Goal: Task Accomplishment & Management: Use online tool/utility

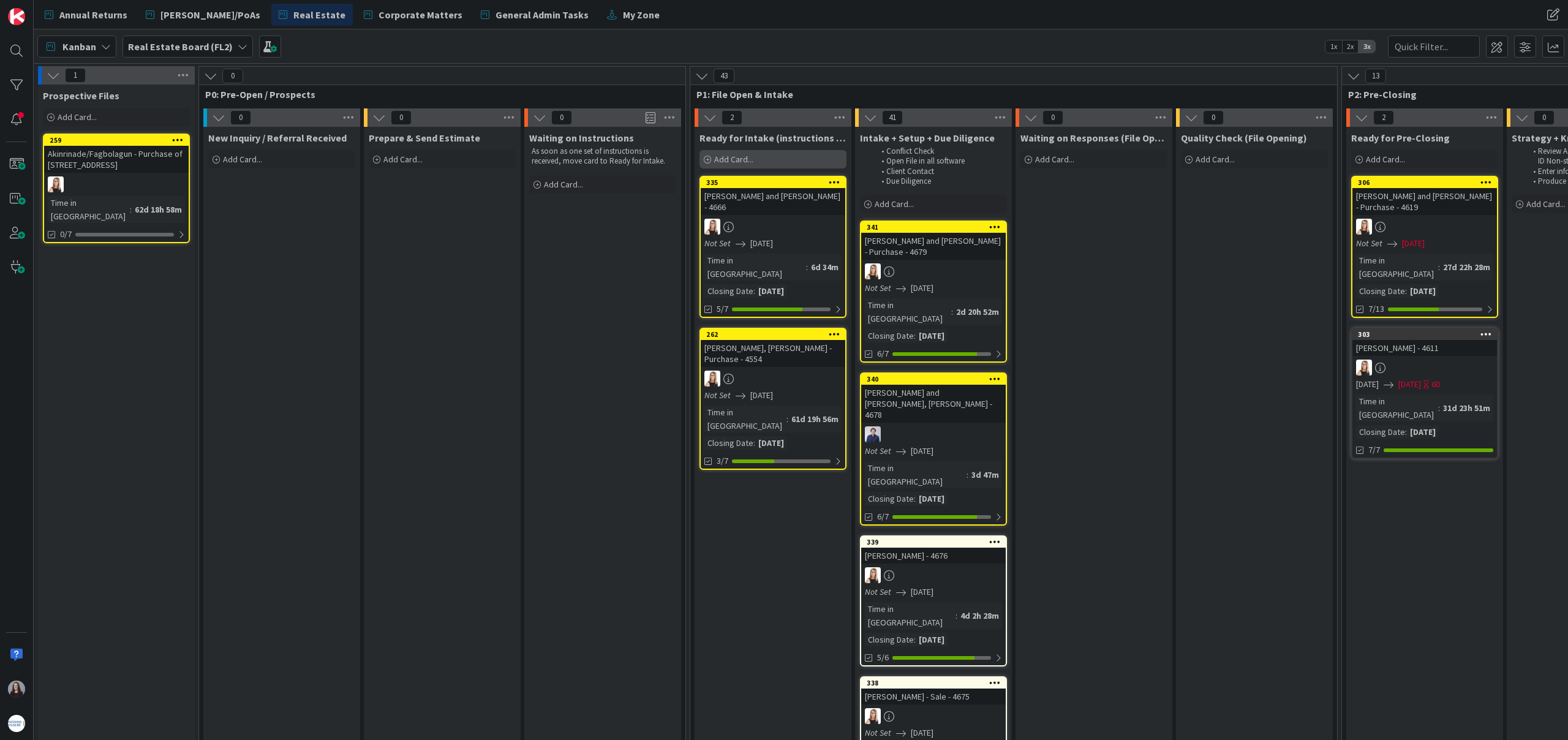
click at [735, 160] on span "Add Card..." at bounding box center [733, 159] width 39 height 11
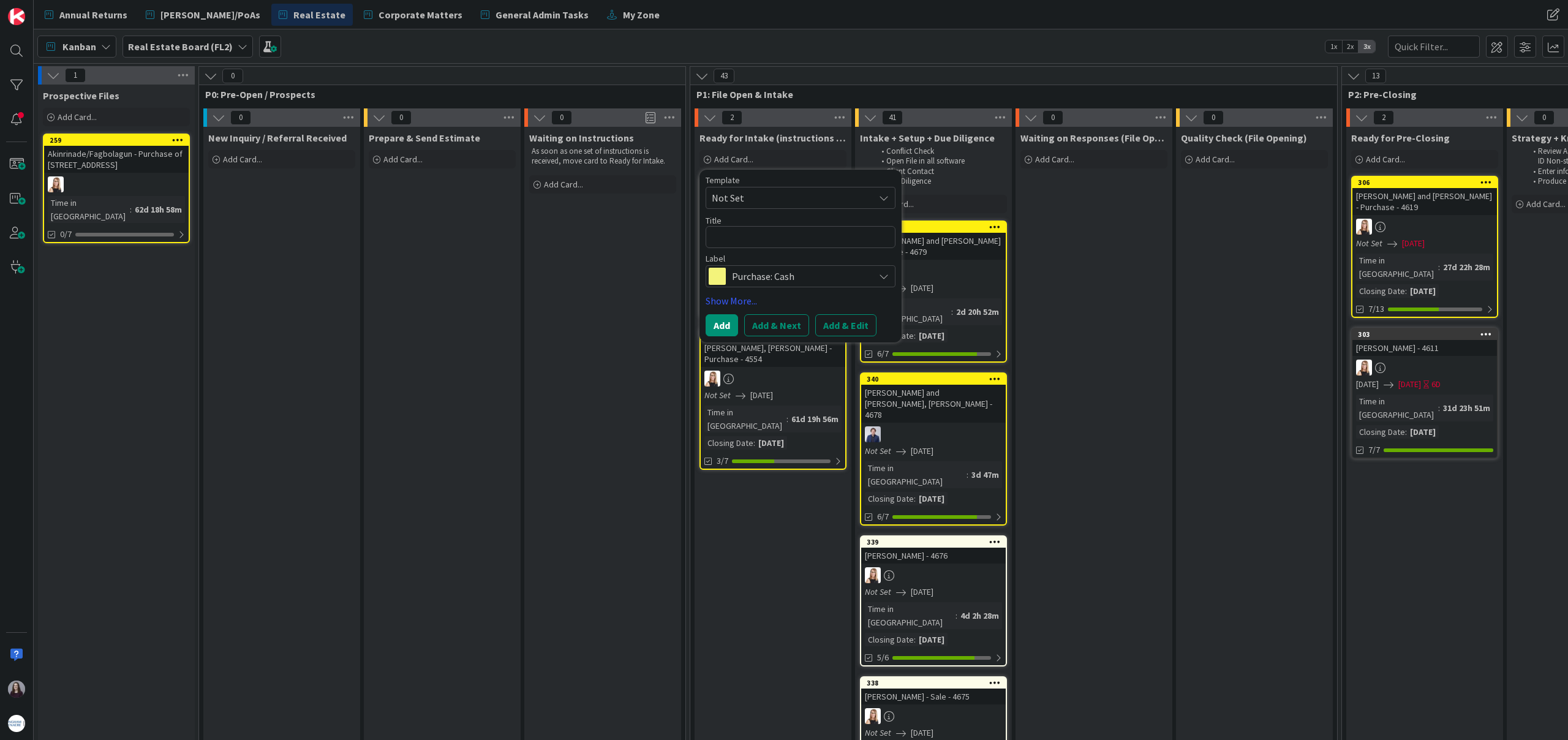
click at [786, 200] on span "Not Set" at bounding box center [788, 198] width 153 height 16
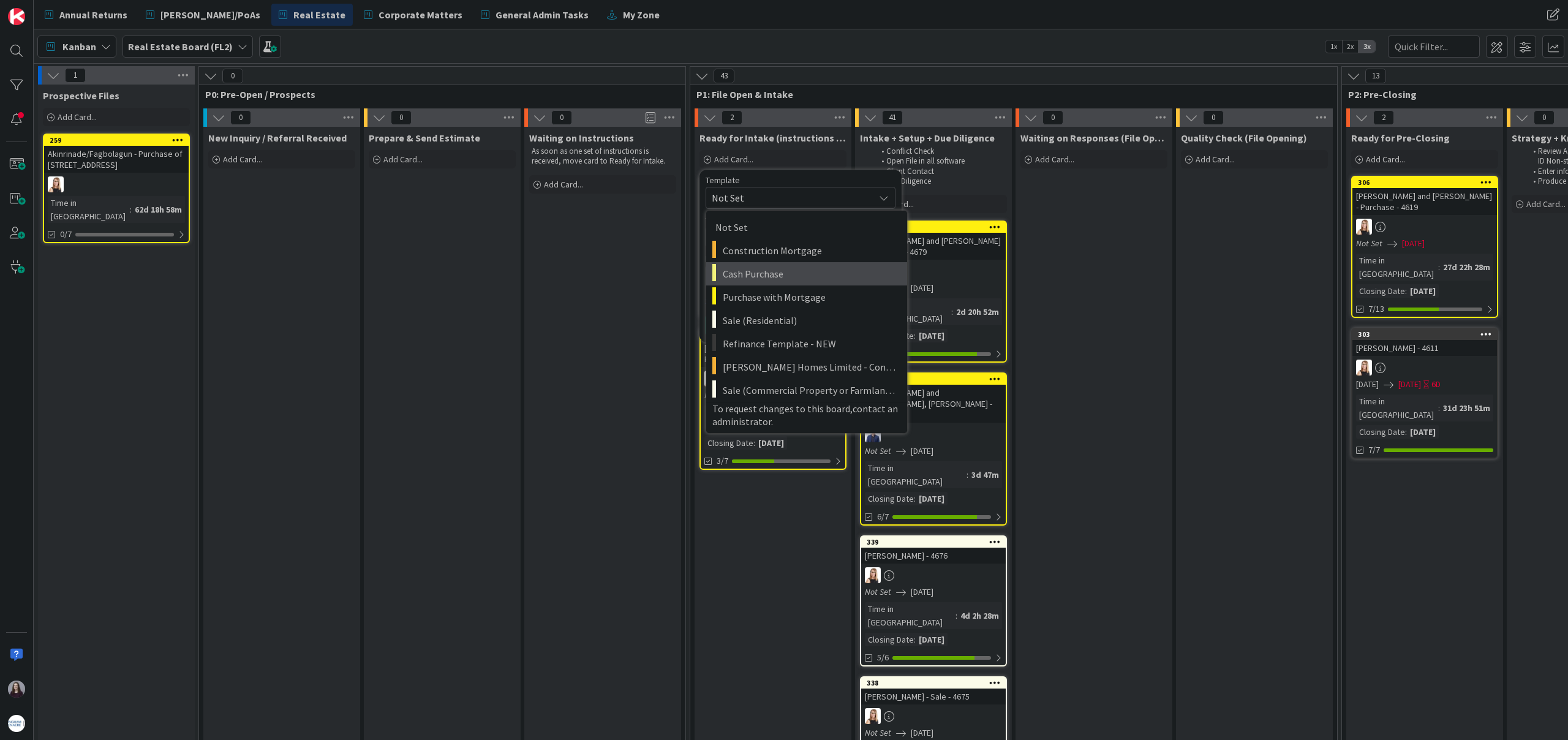
click at [778, 266] on span "Cash Purchase" at bounding box center [810, 274] width 175 height 16
type textarea "x"
type textarea "Cash Purchase"
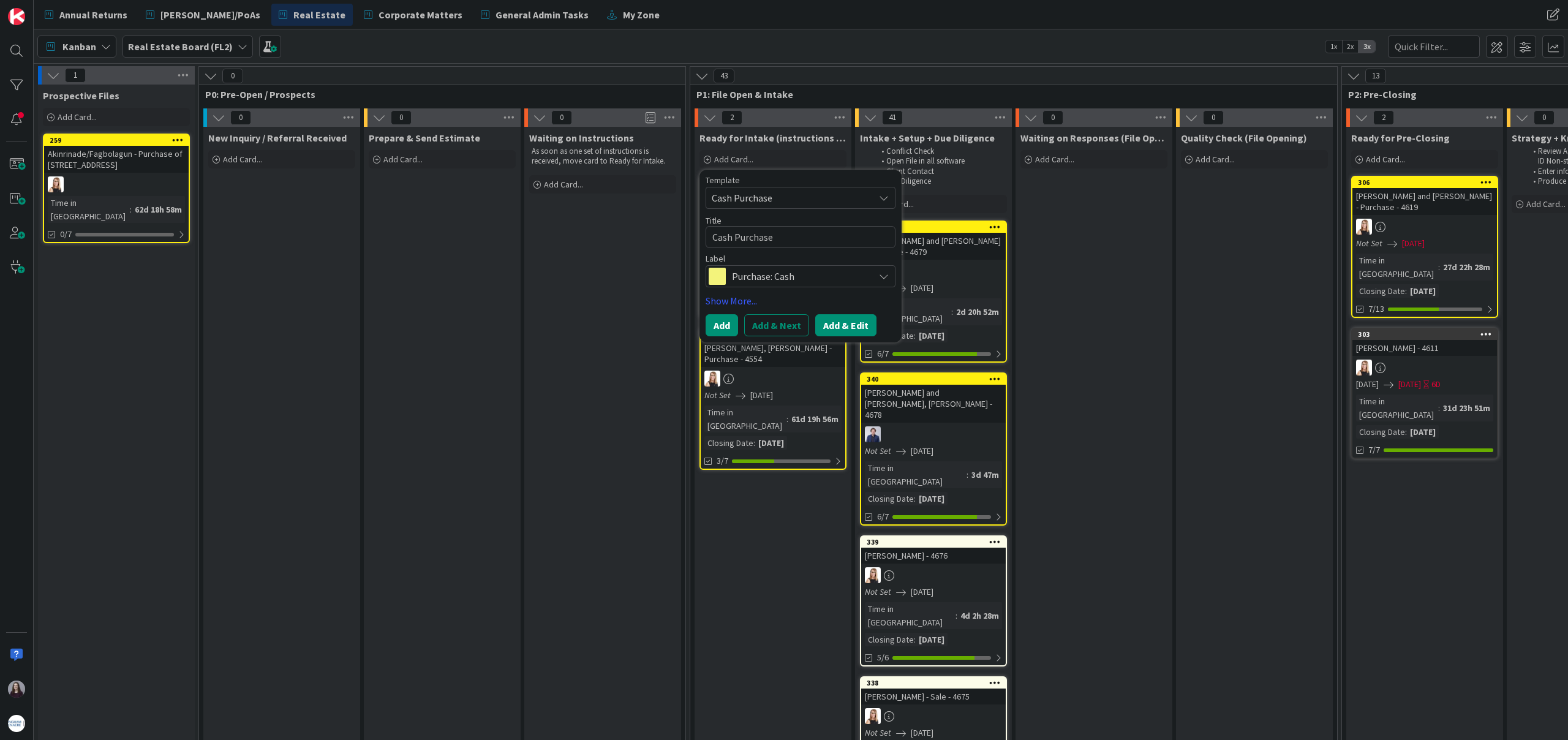
click at [853, 323] on button "Add & Edit" at bounding box center [845, 325] width 61 height 22
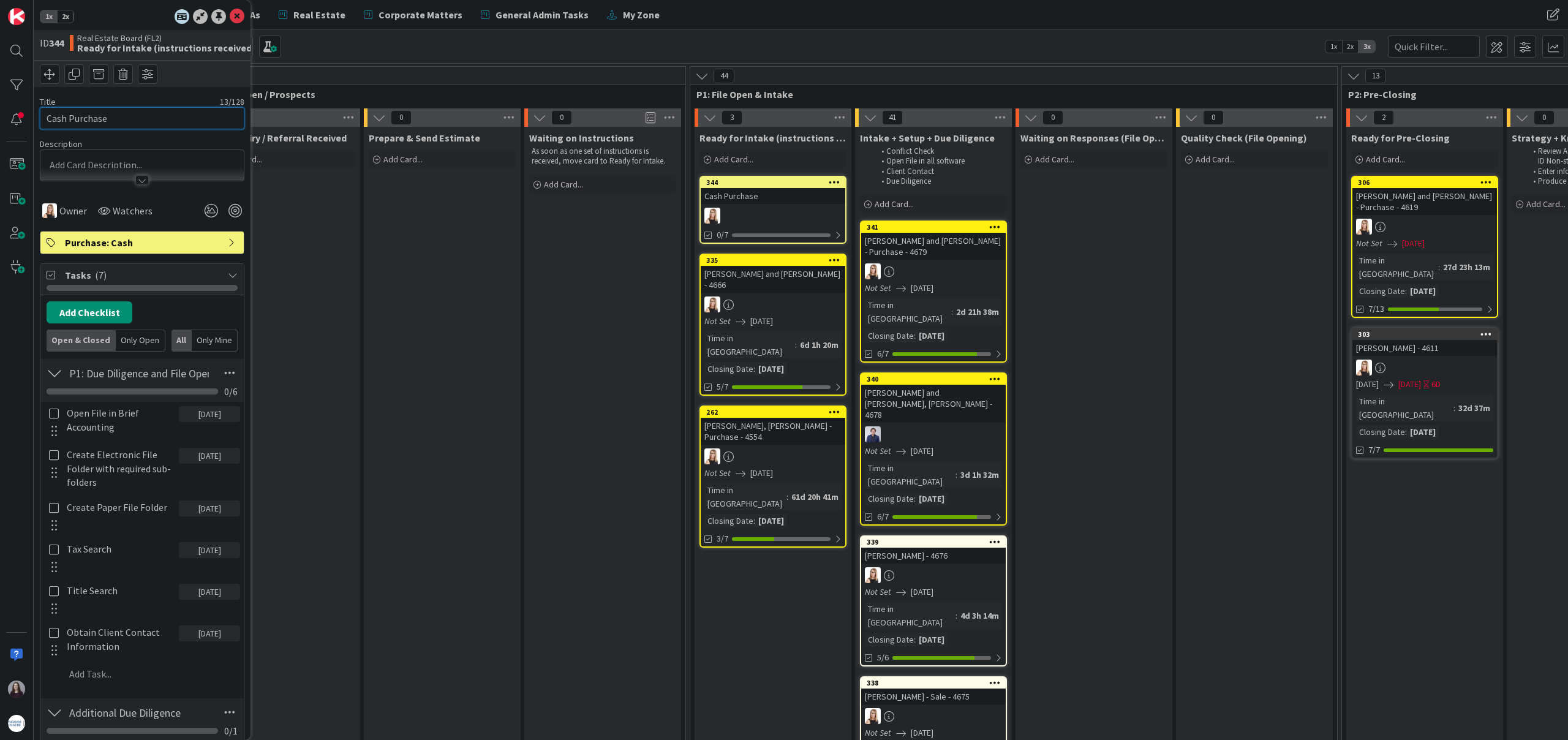
drag, startPoint x: 118, startPoint y: 117, endPoint x: 3, endPoint y: 111, distance: 115.2
click at [3, 111] on div "1x 2x ID 344 Real Estate Board (FL2) Ready for Intake (instructions received) T…" at bounding box center [17, 370] width 34 height 740
type input "[PERSON_NAME] - 4681"
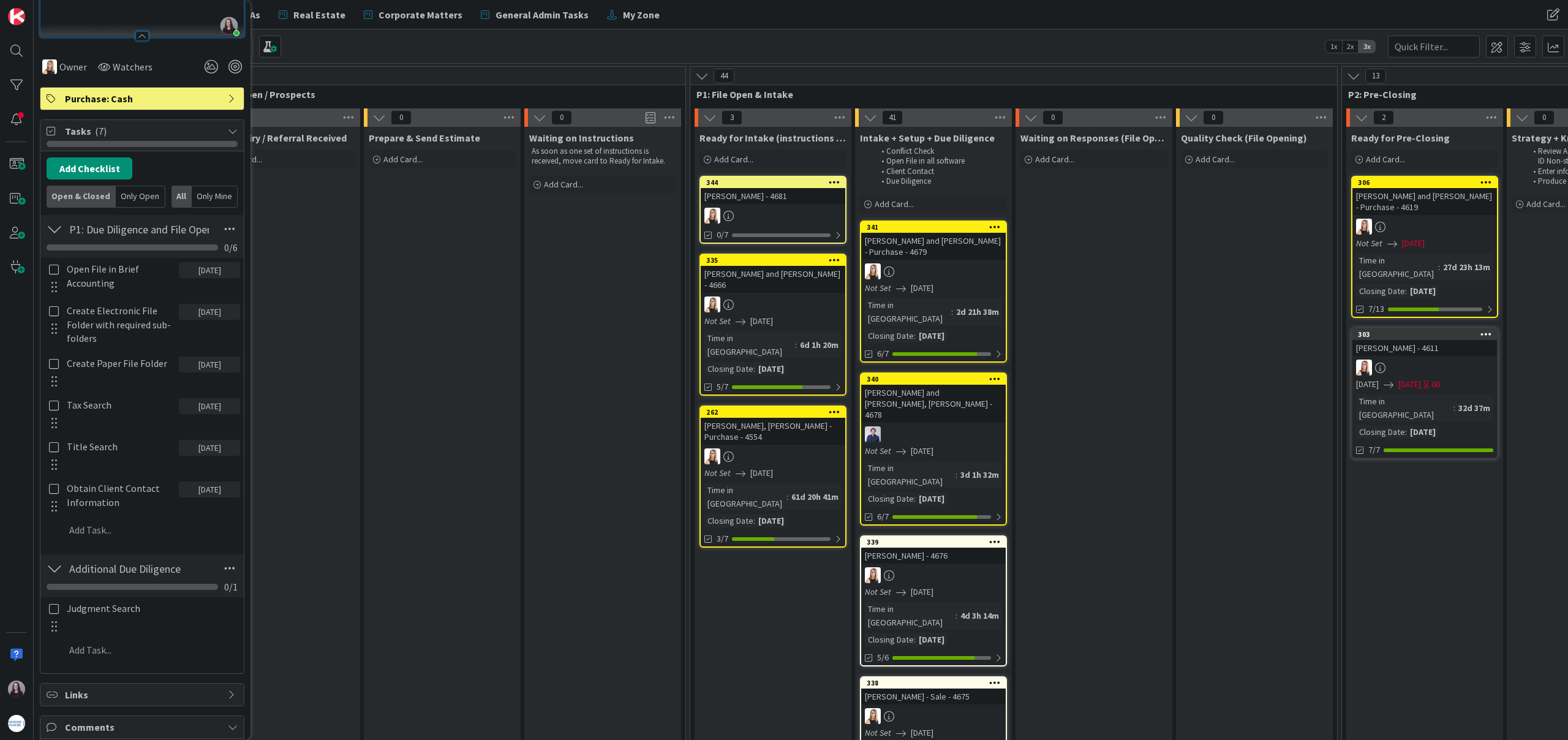
scroll to position [255, 0]
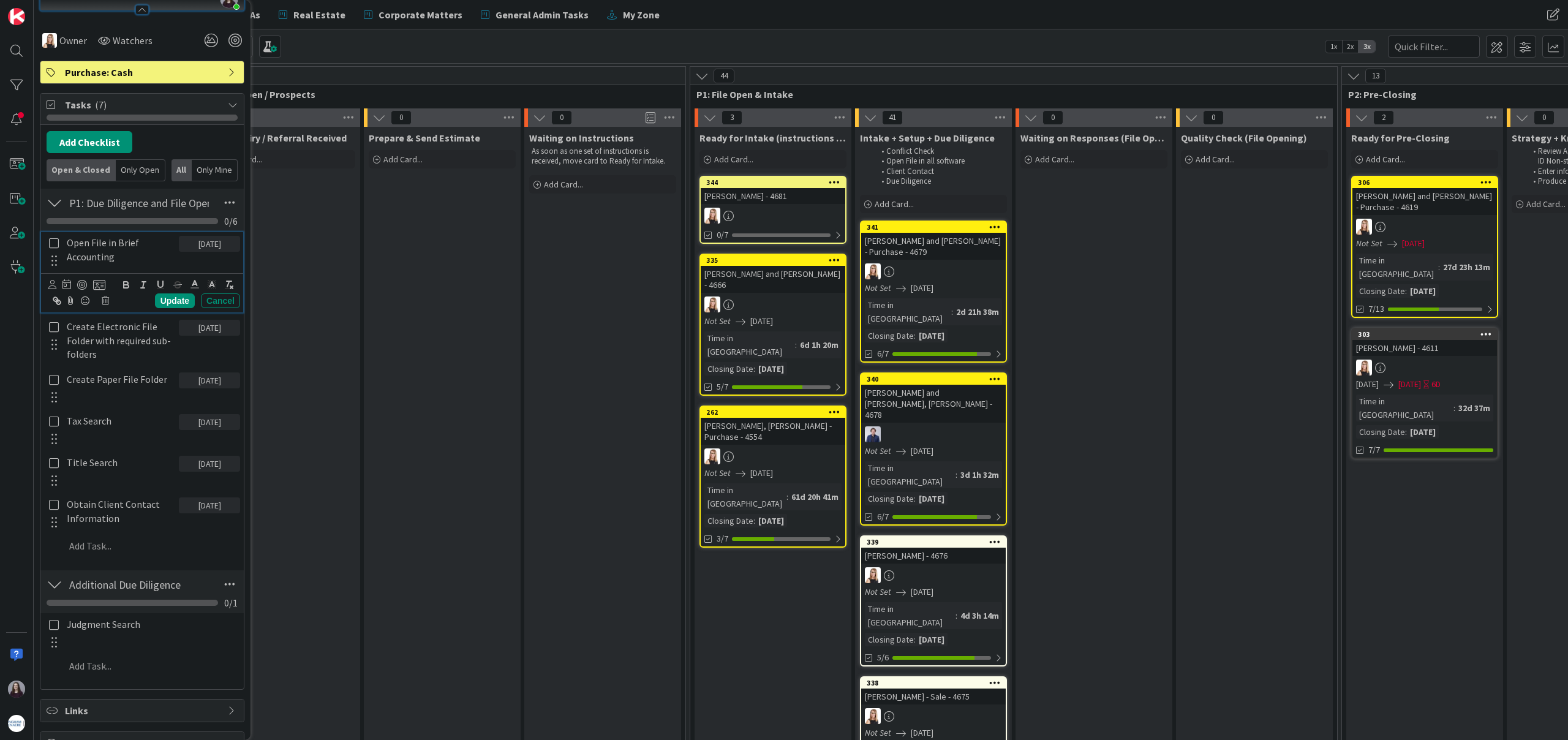
click at [51, 245] on icon at bounding box center [54, 243] width 14 height 11
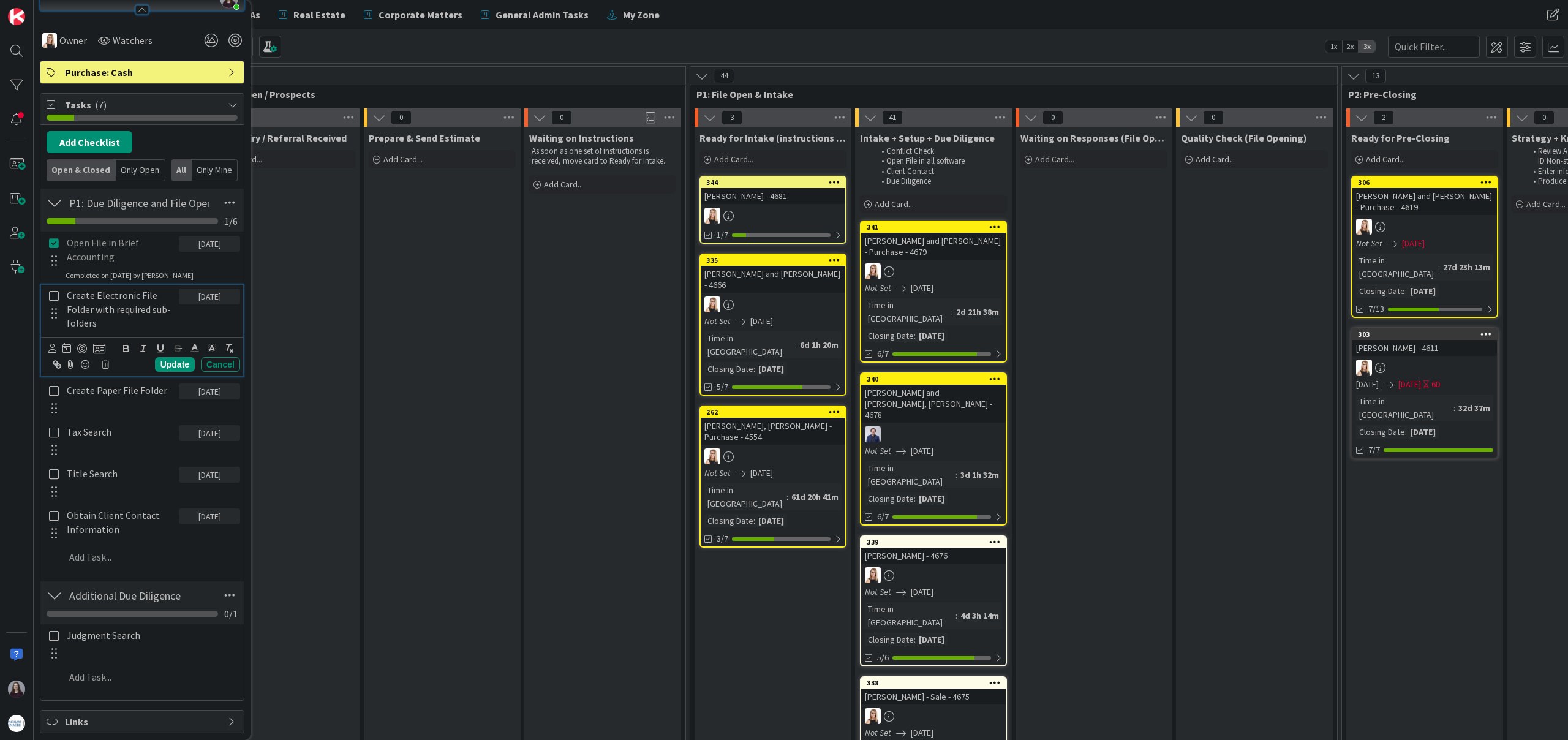
click at [52, 299] on icon at bounding box center [54, 296] width 14 height 11
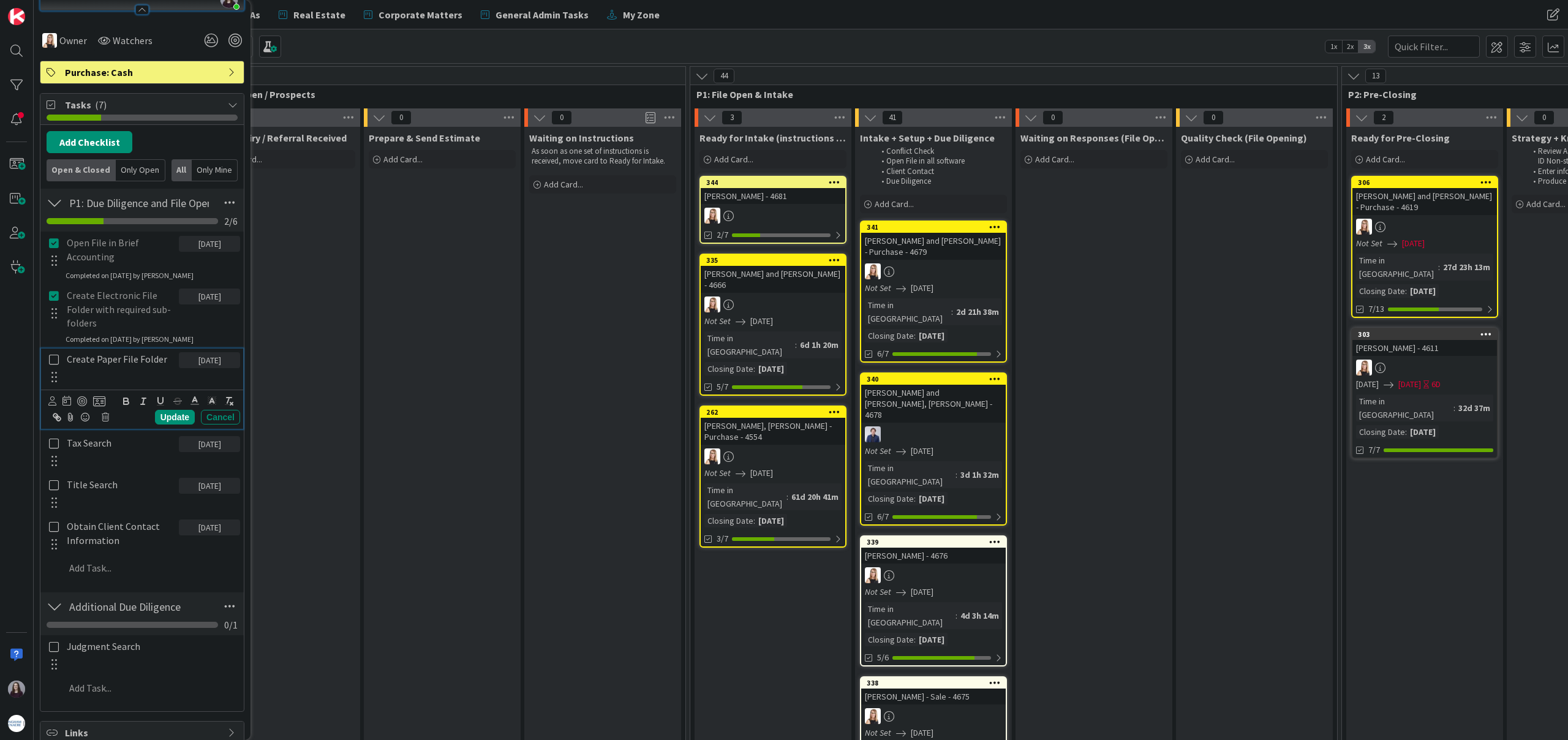
click at [54, 359] on icon at bounding box center [54, 359] width 14 height 11
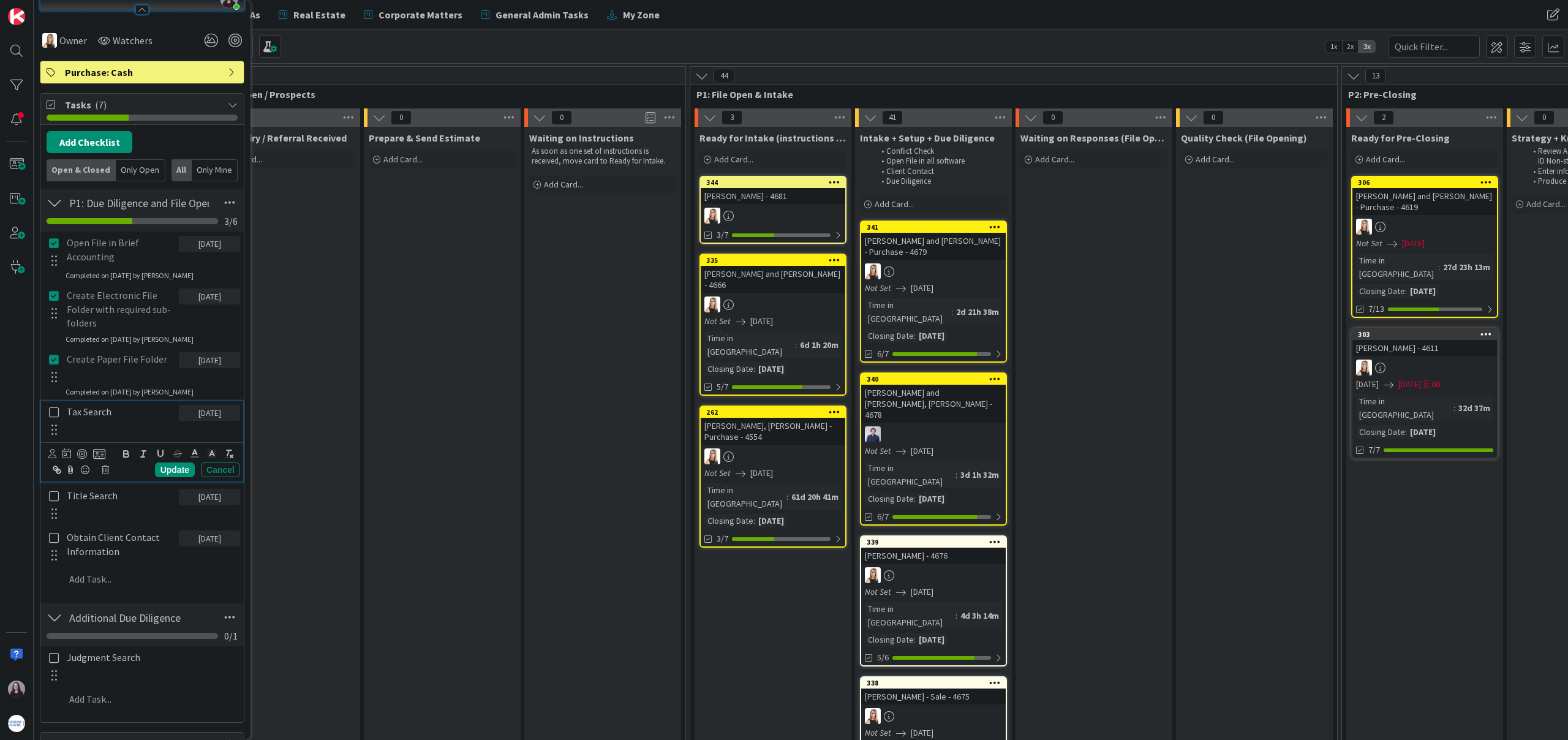
click at [52, 408] on icon at bounding box center [54, 412] width 14 height 11
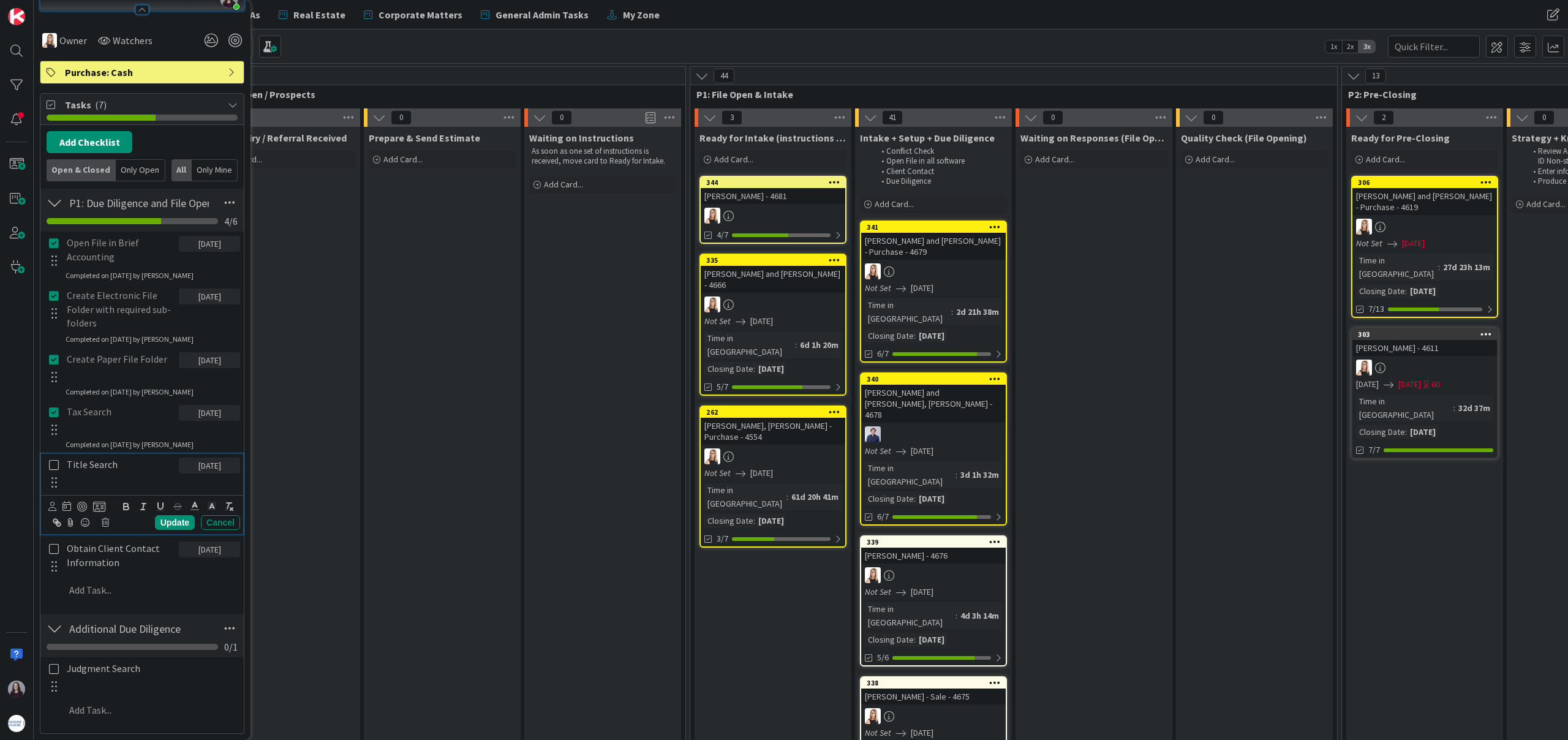
click at [52, 462] on icon at bounding box center [54, 465] width 14 height 11
click at [52, 522] on icon at bounding box center [54, 518] width 14 height 11
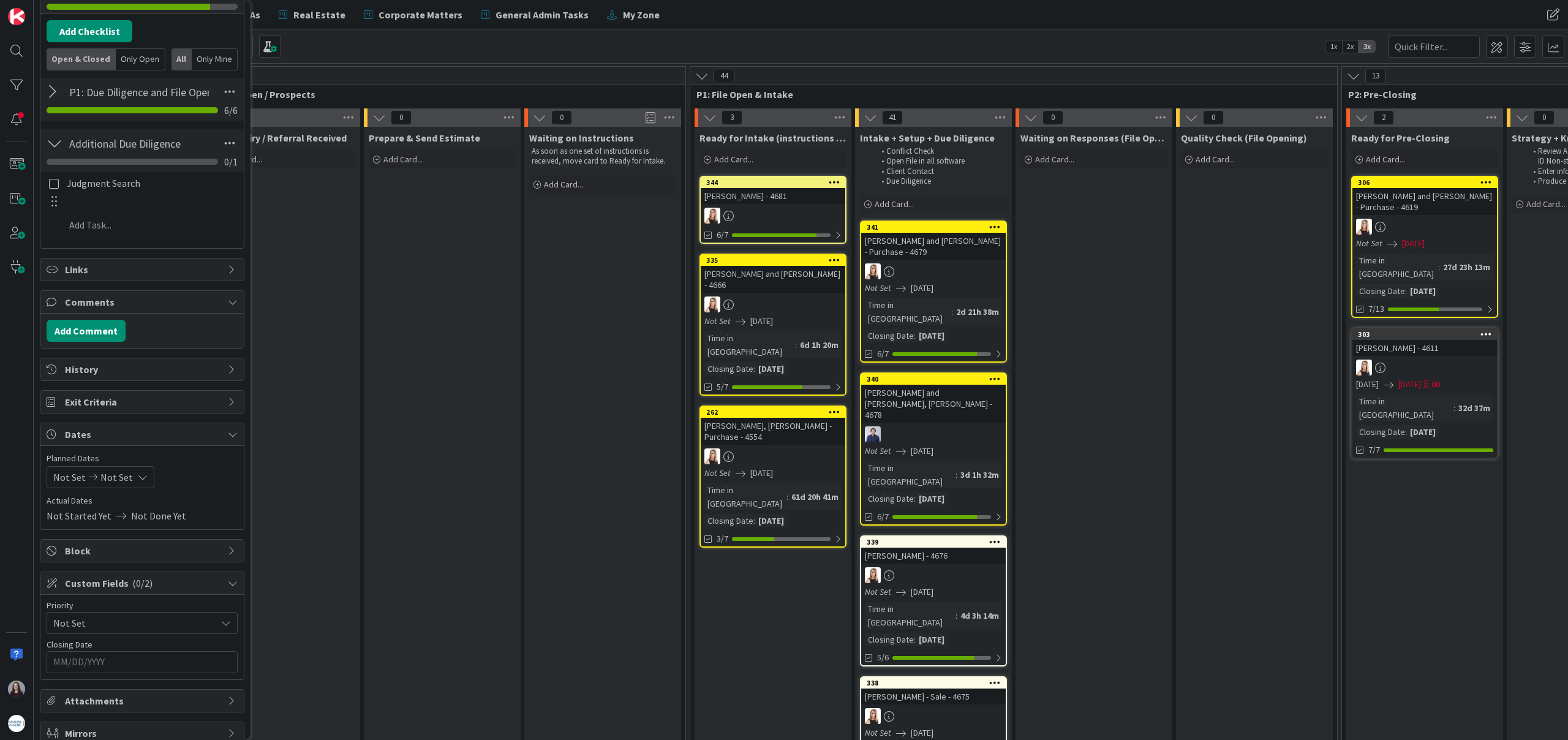
scroll to position [379, 0]
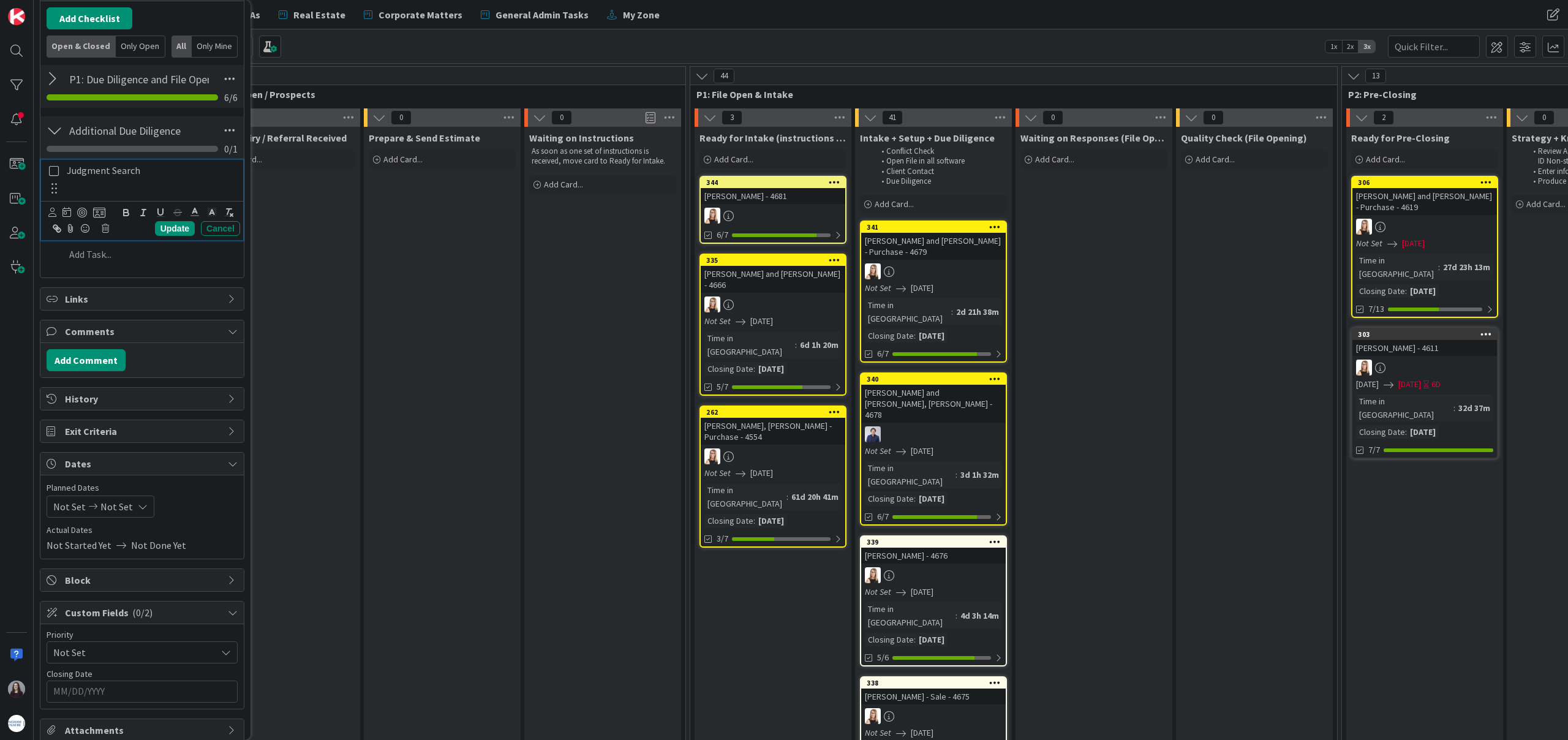
click at [54, 168] on icon at bounding box center [54, 171] width 14 height 11
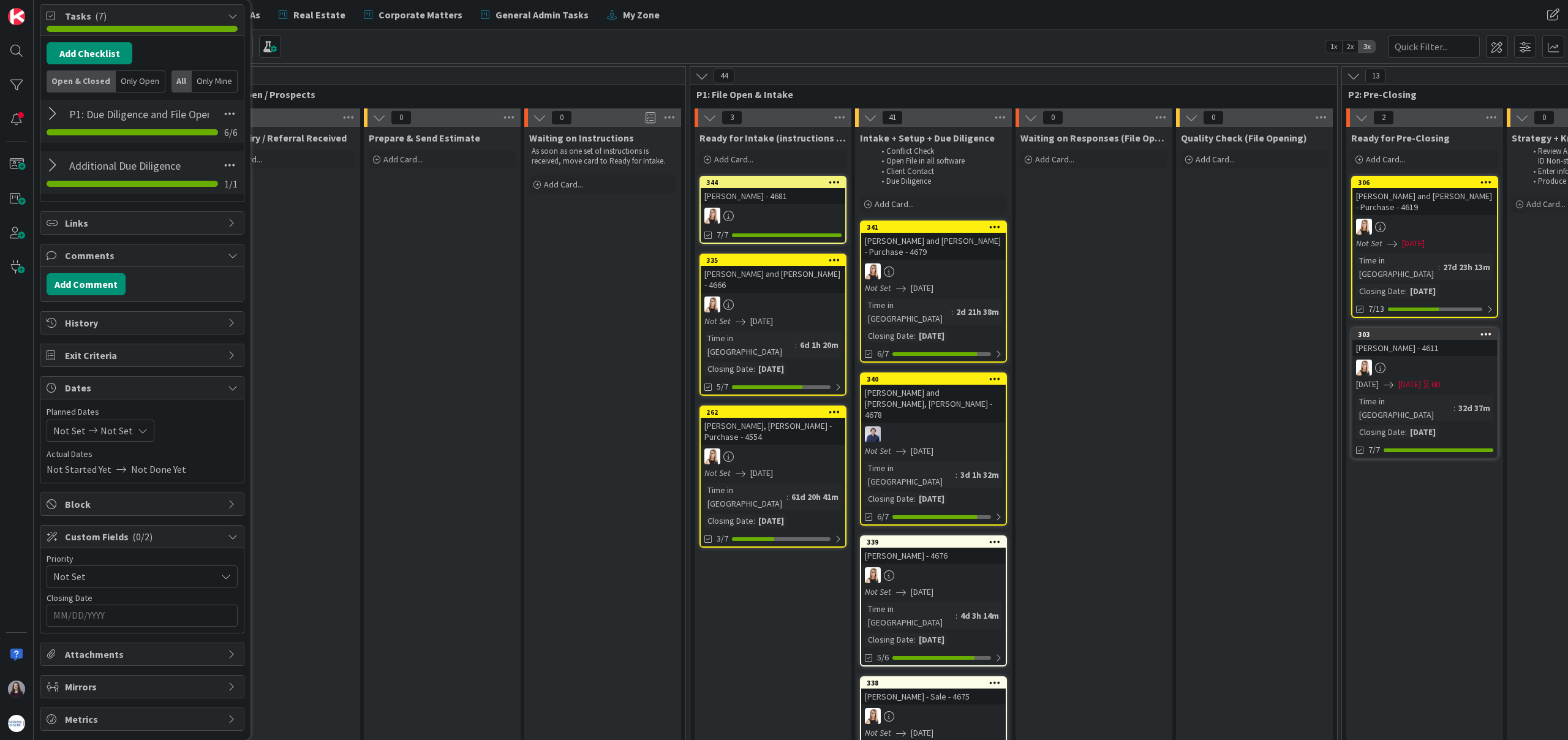
scroll to position [343, 0]
click at [138, 432] on icon at bounding box center [142, 430] width 10 height 10
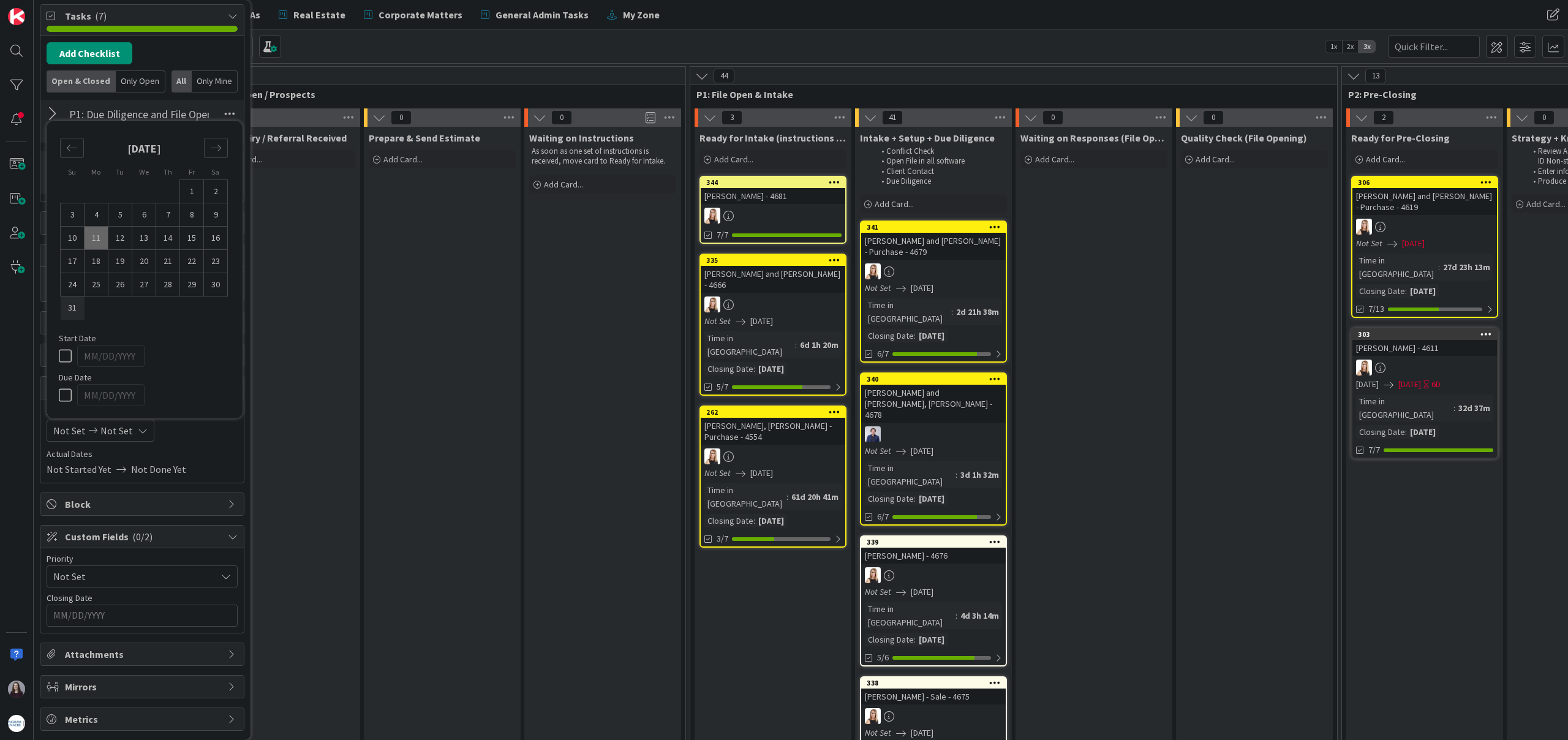
click at [68, 311] on td "31" at bounding box center [72, 308] width 24 height 23
type input "[DATE]"
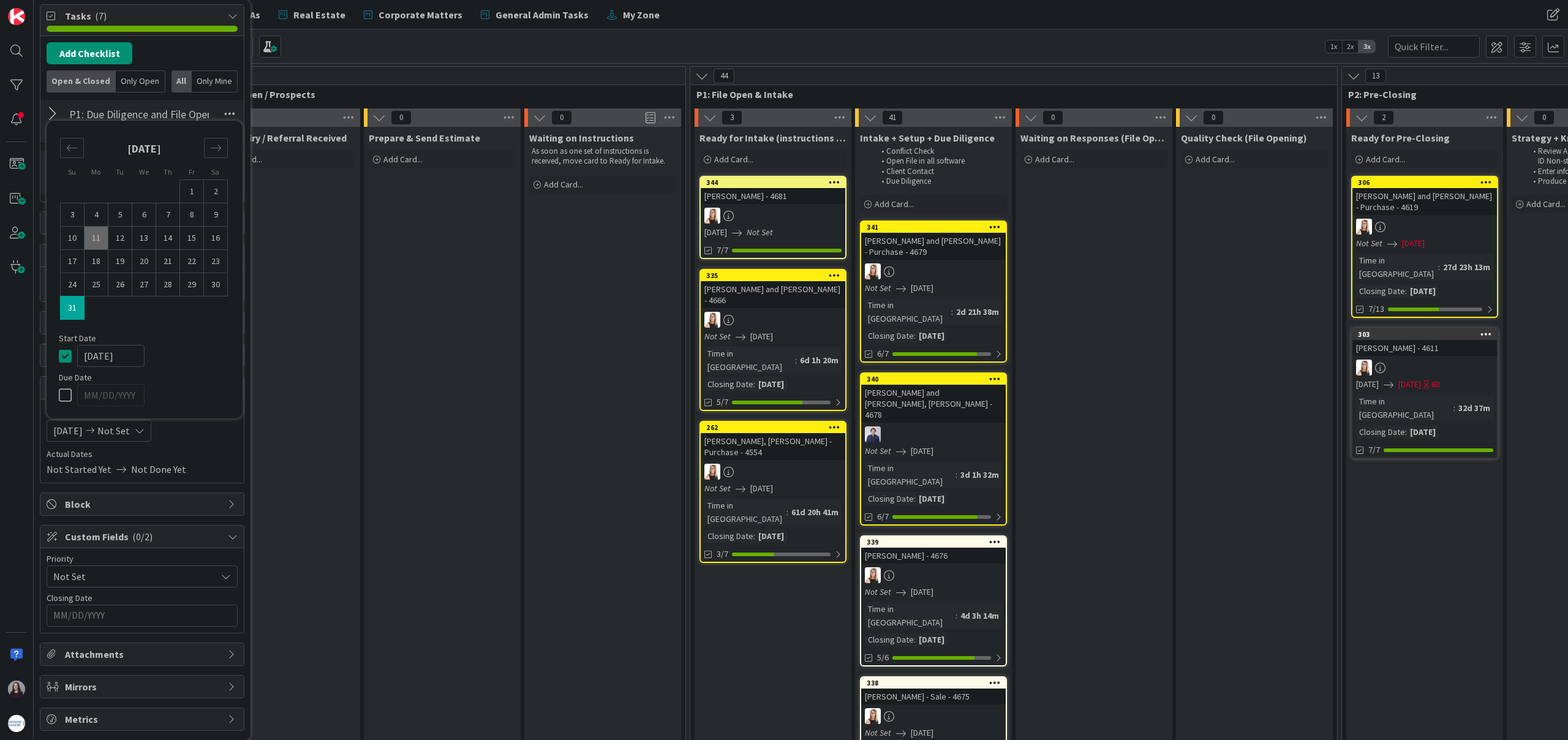
click at [62, 354] on icon at bounding box center [68, 356] width 19 height 15
click at [73, 316] on td "31" at bounding box center [72, 308] width 24 height 23
type input "[DATE]"
click at [212, 48] on div "Add Checklist Open & Closed Only Open All Only Mine" at bounding box center [141, 68] width 191 height 50
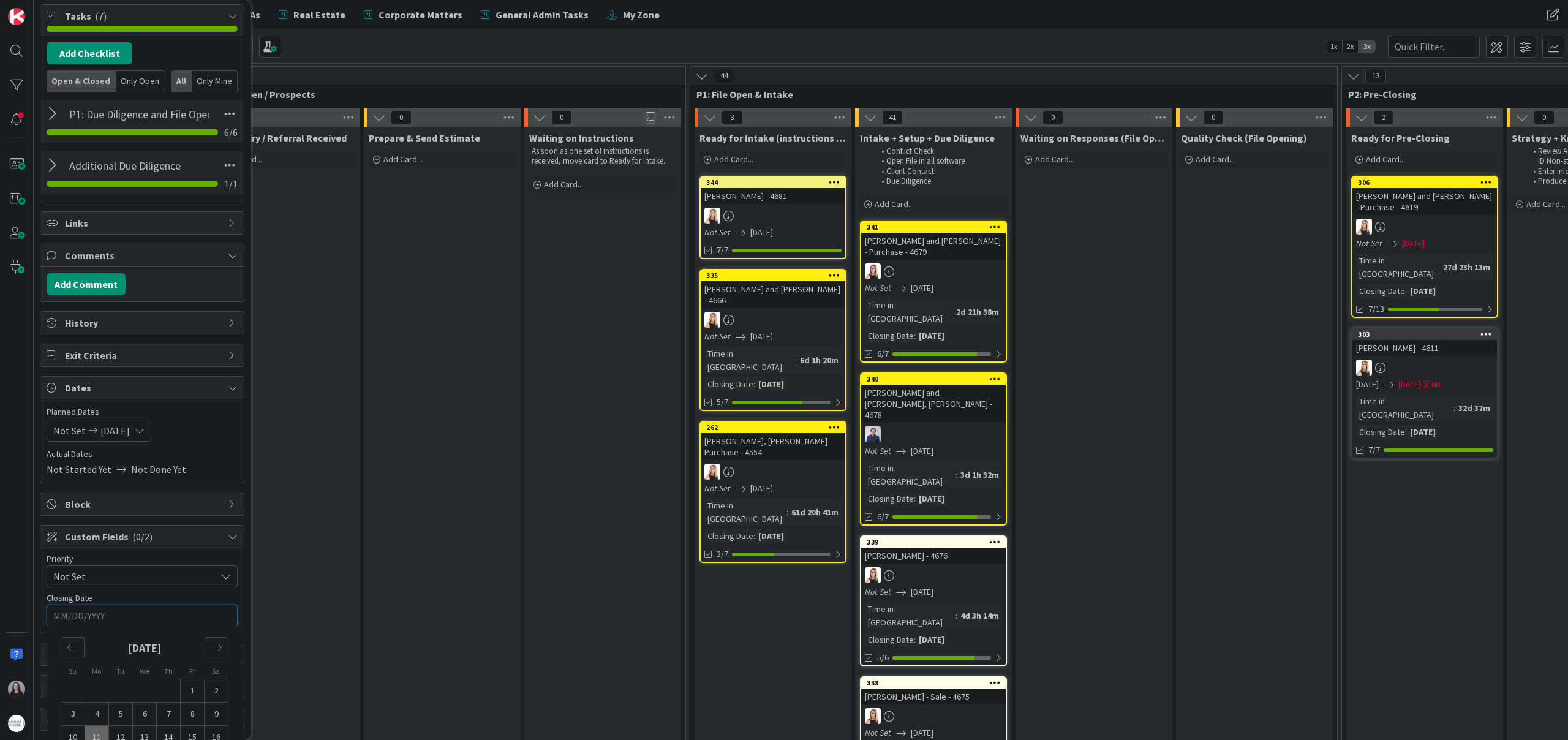
click at [164, 619] on input "MM/DD/YYYY" at bounding box center [142, 615] width 178 height 20
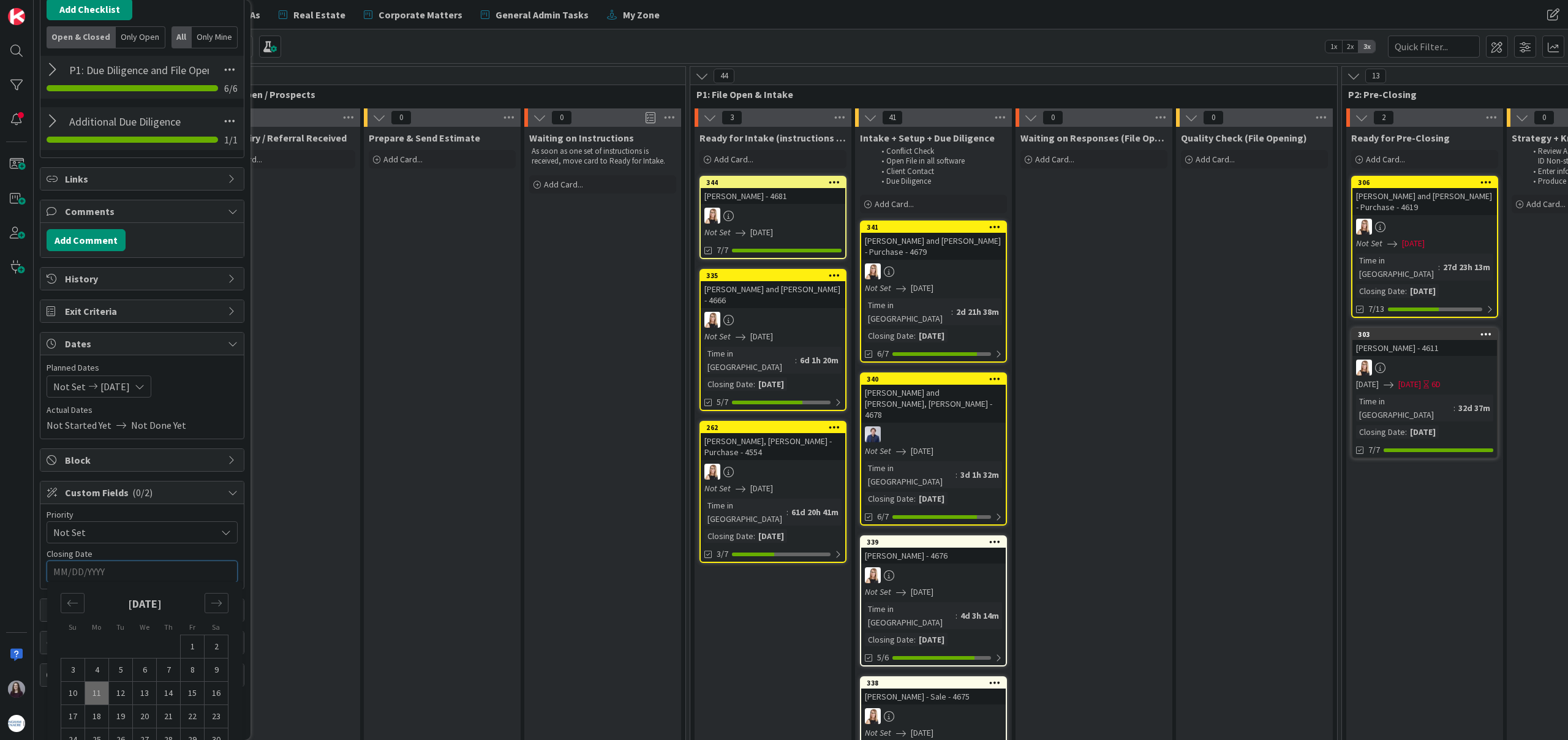
scroll to position [437, 0]
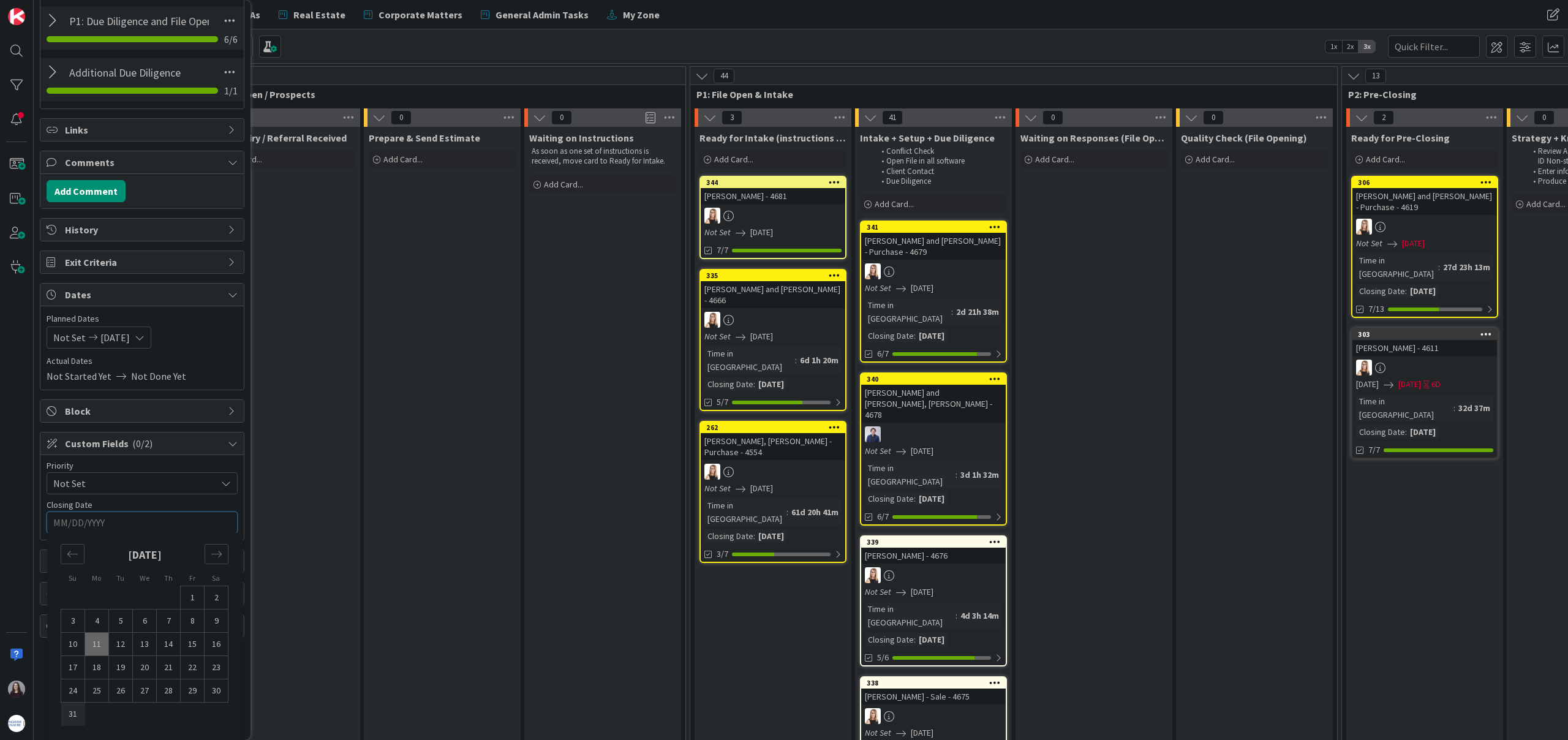
click at [72, 710] on td "31" at bounding box center [73, 714] width 24 height 23
type input "[DATE]"
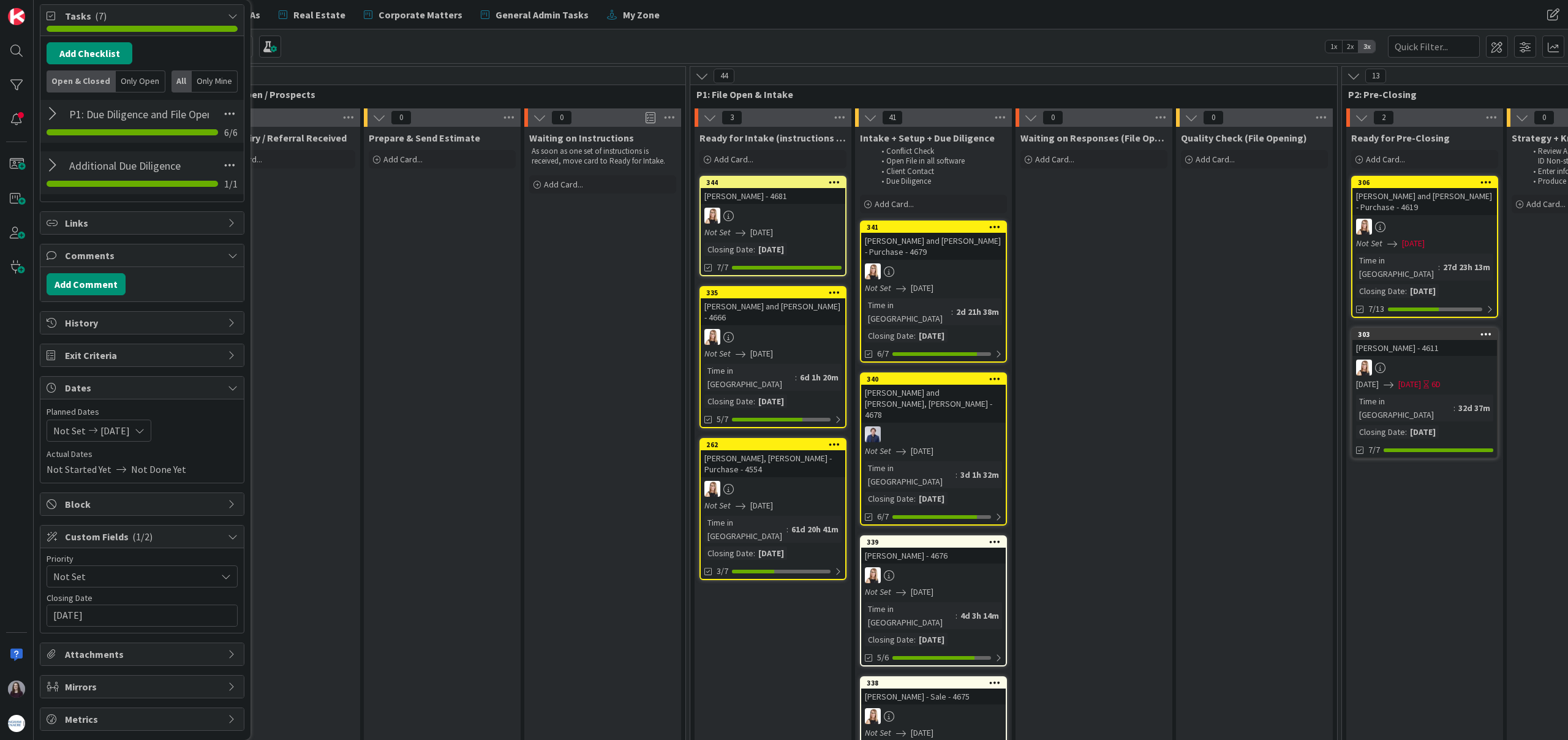
scroll to position [0, 0]
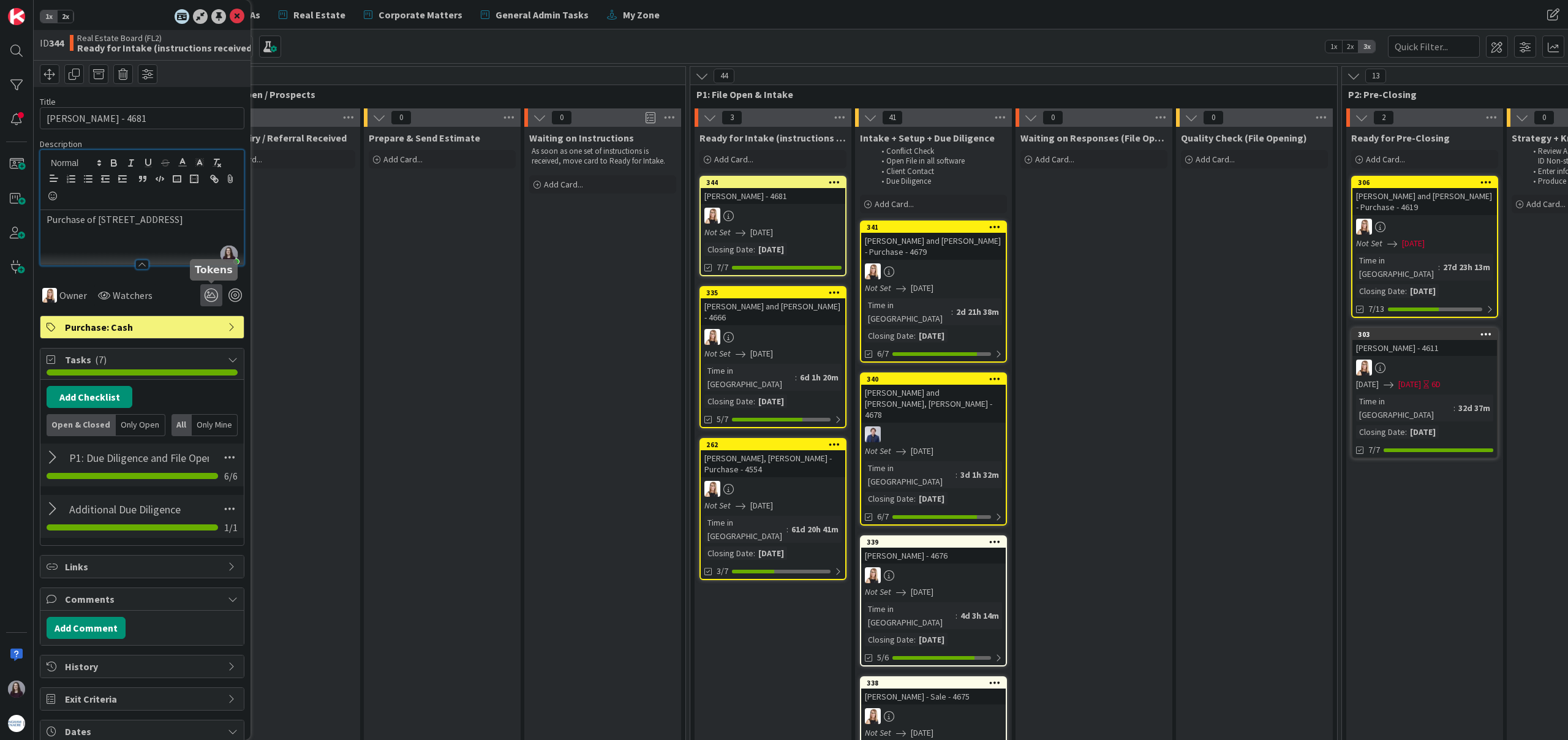
click at [212, 296] on icon at bounding box center [211, 295] width 22 height 22
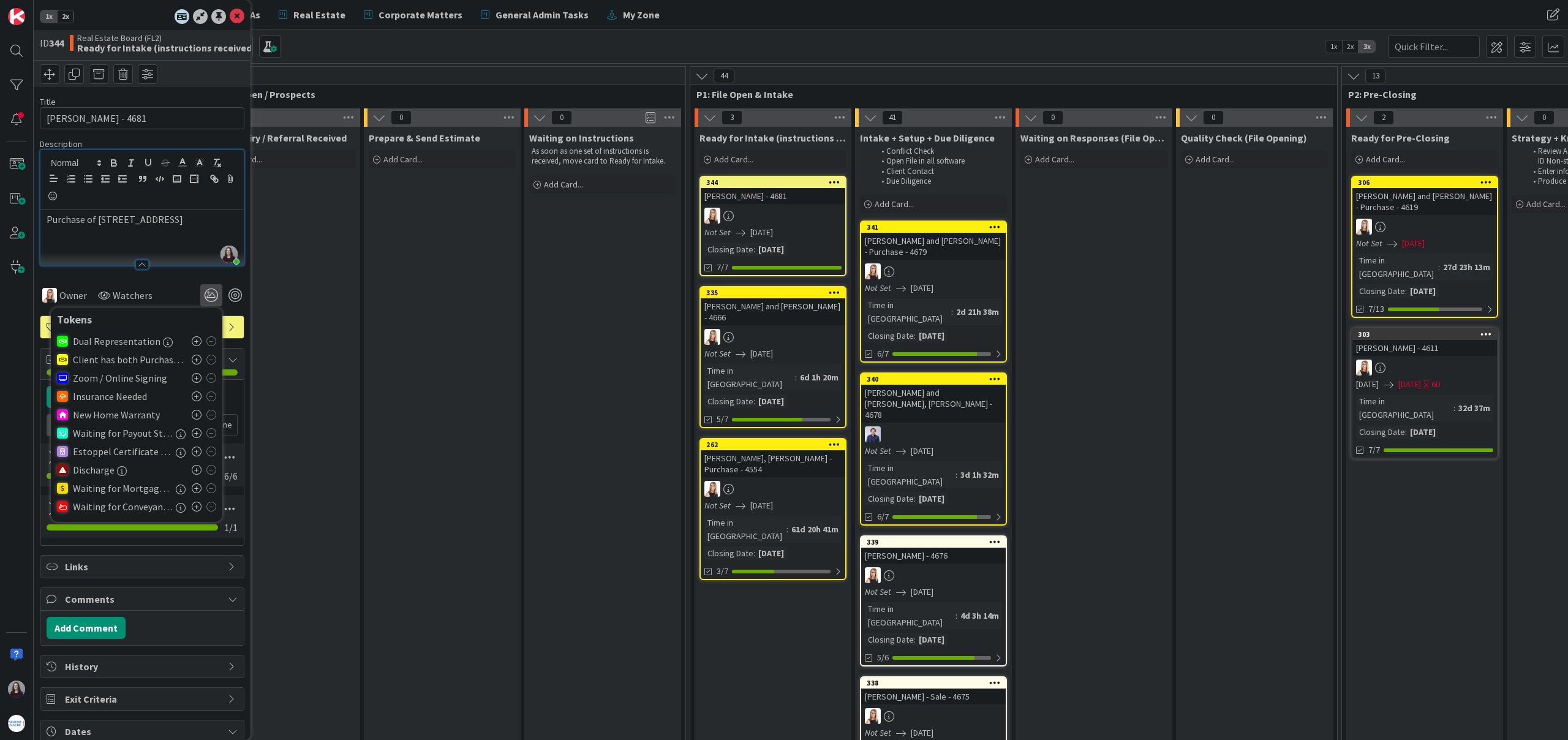
click at [196, 342] on icon at bounding box center [196, 341] width 10 height 10
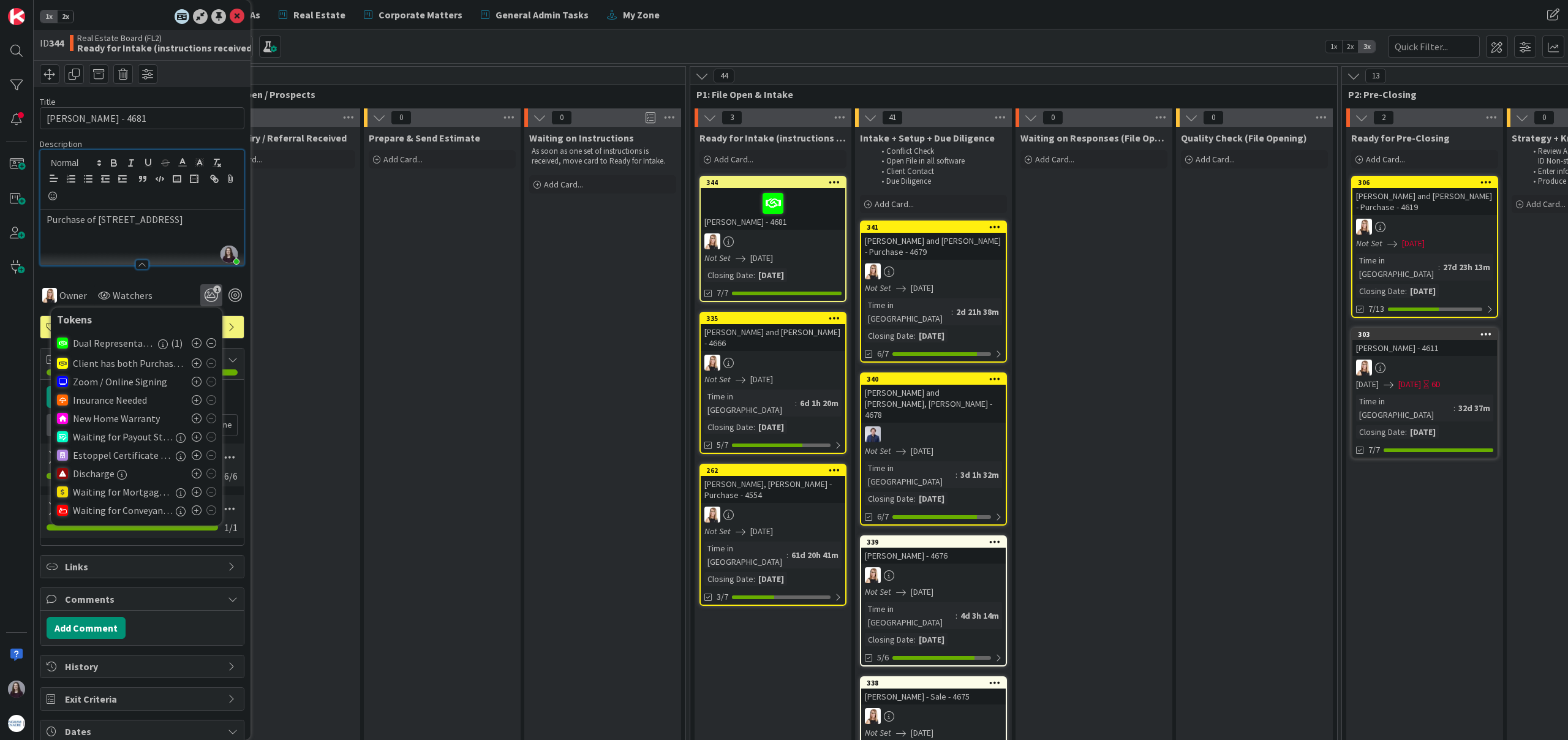
click at [218, 96] on div "Title 29 / 128" at bounding box center [142, 101] width 204 height 11
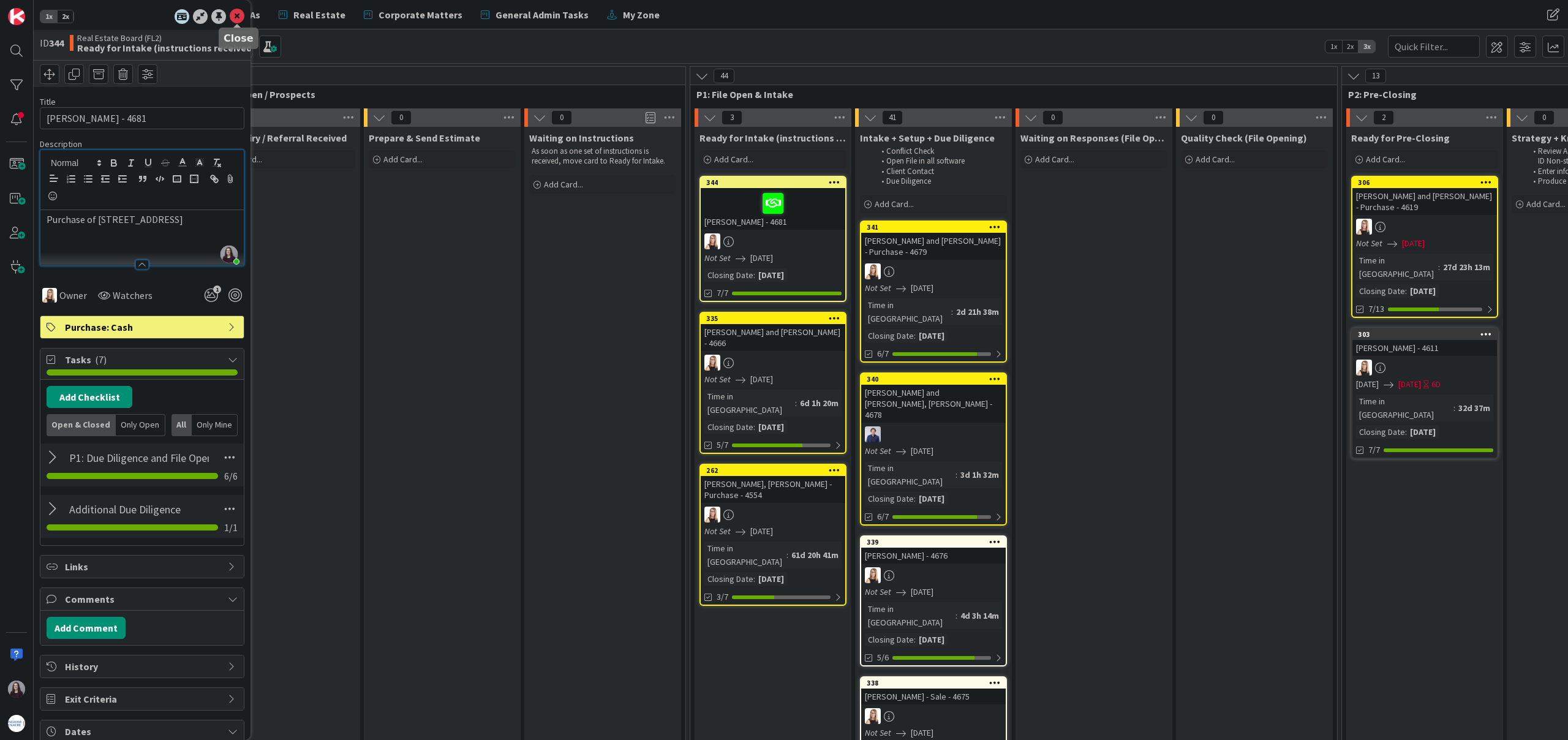
click at [235, 17] on icon at bounding box center [236, 16] width 15 height 15
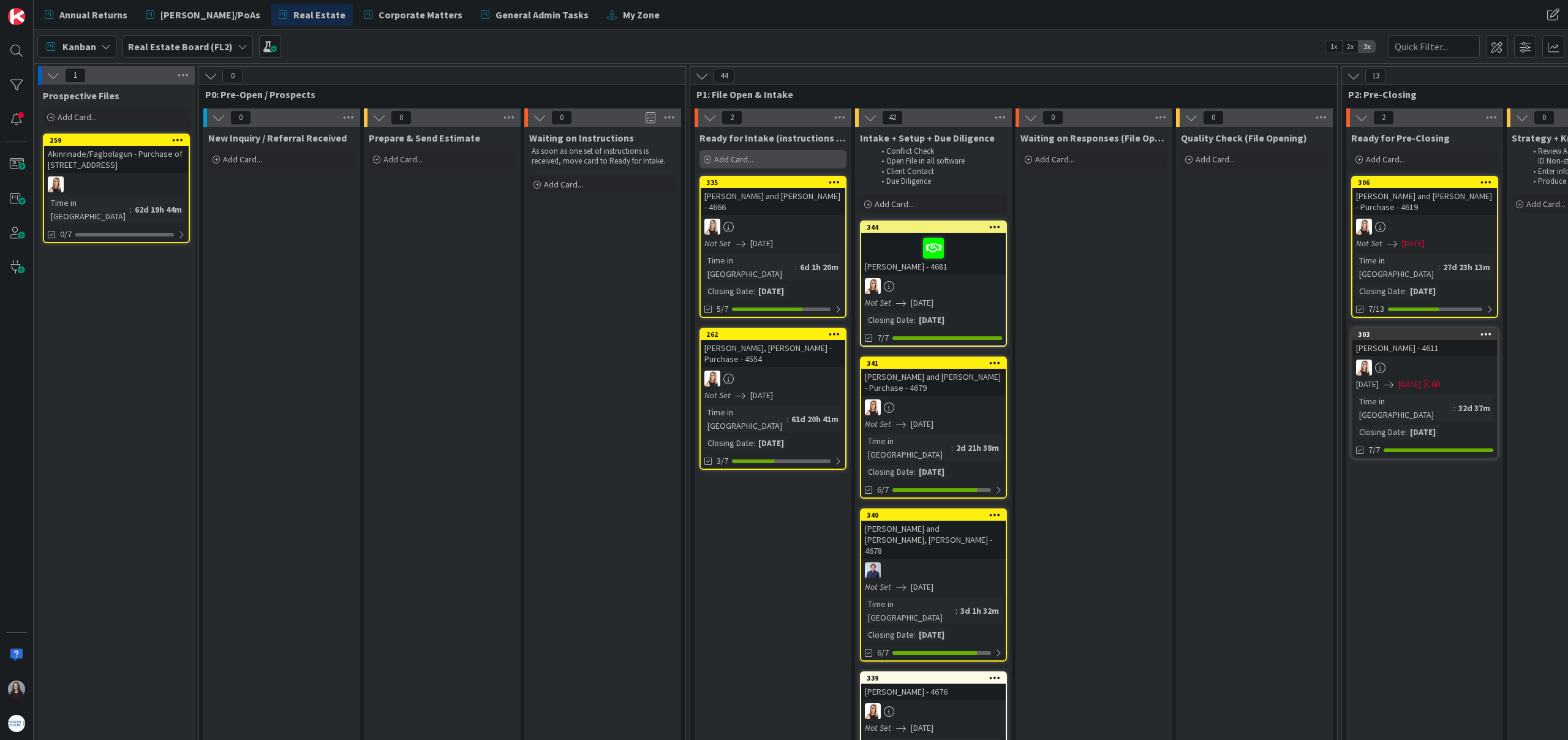
click at [734, 160] on span "Add Card..." at bounding box center [733, 159] width 39 height 11
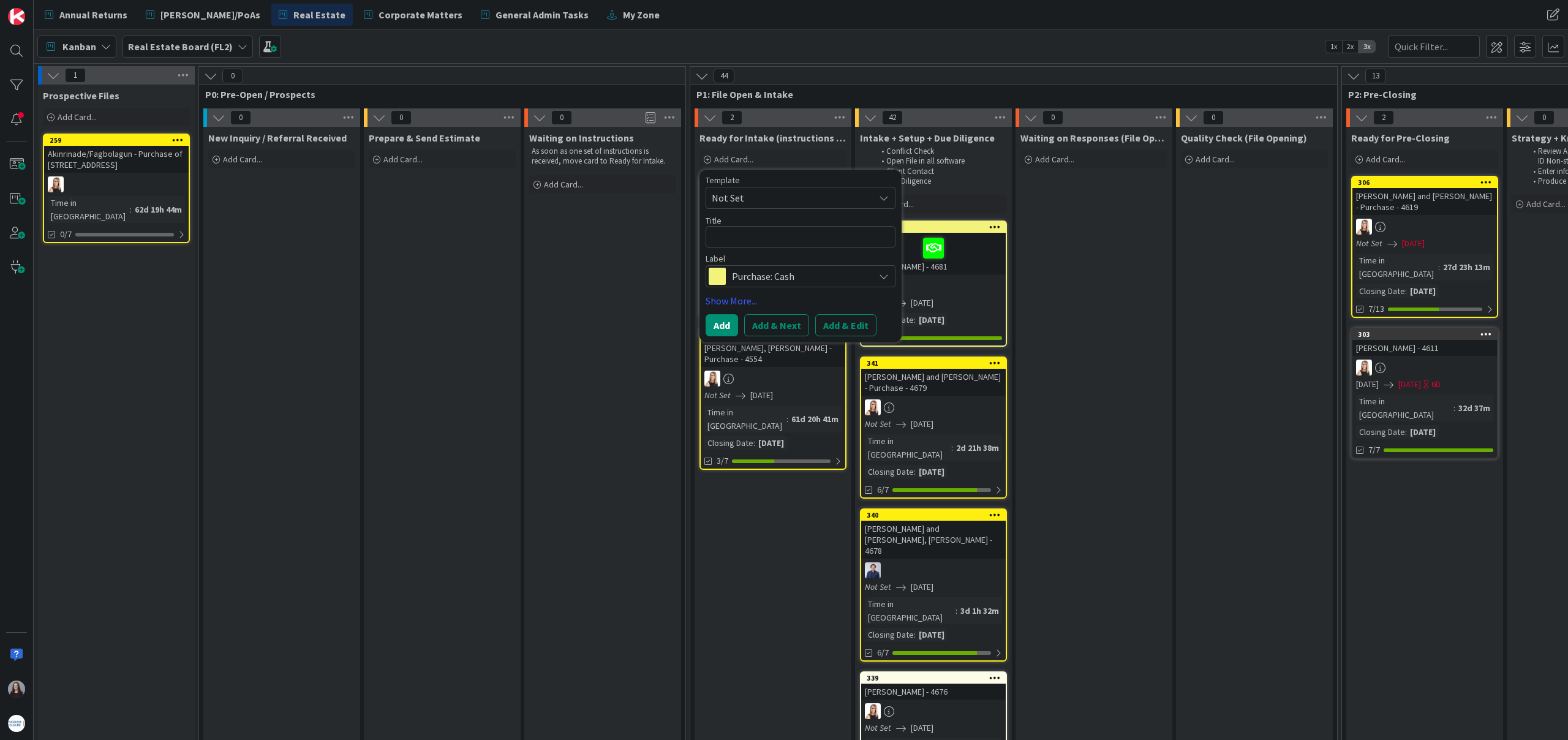
click at [757, 202] on span "Not Set" at bounding box center [788, 198] width 153 height 16
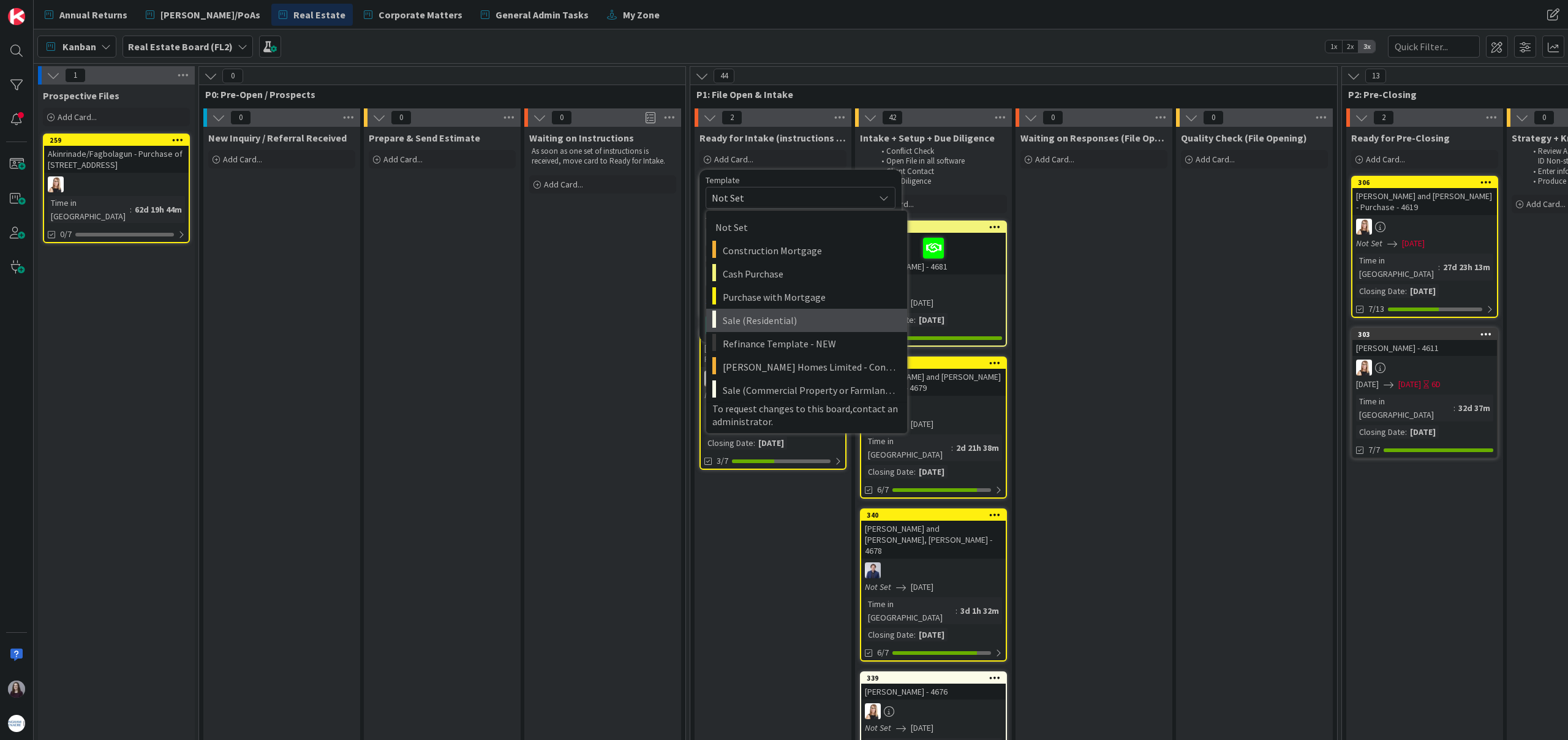
click at [775, 331] on link "Sale (Residential)" at bounding box center [806, 320] width 201 height 23
type textarea "x"
type textarea "Sale (Residential)"
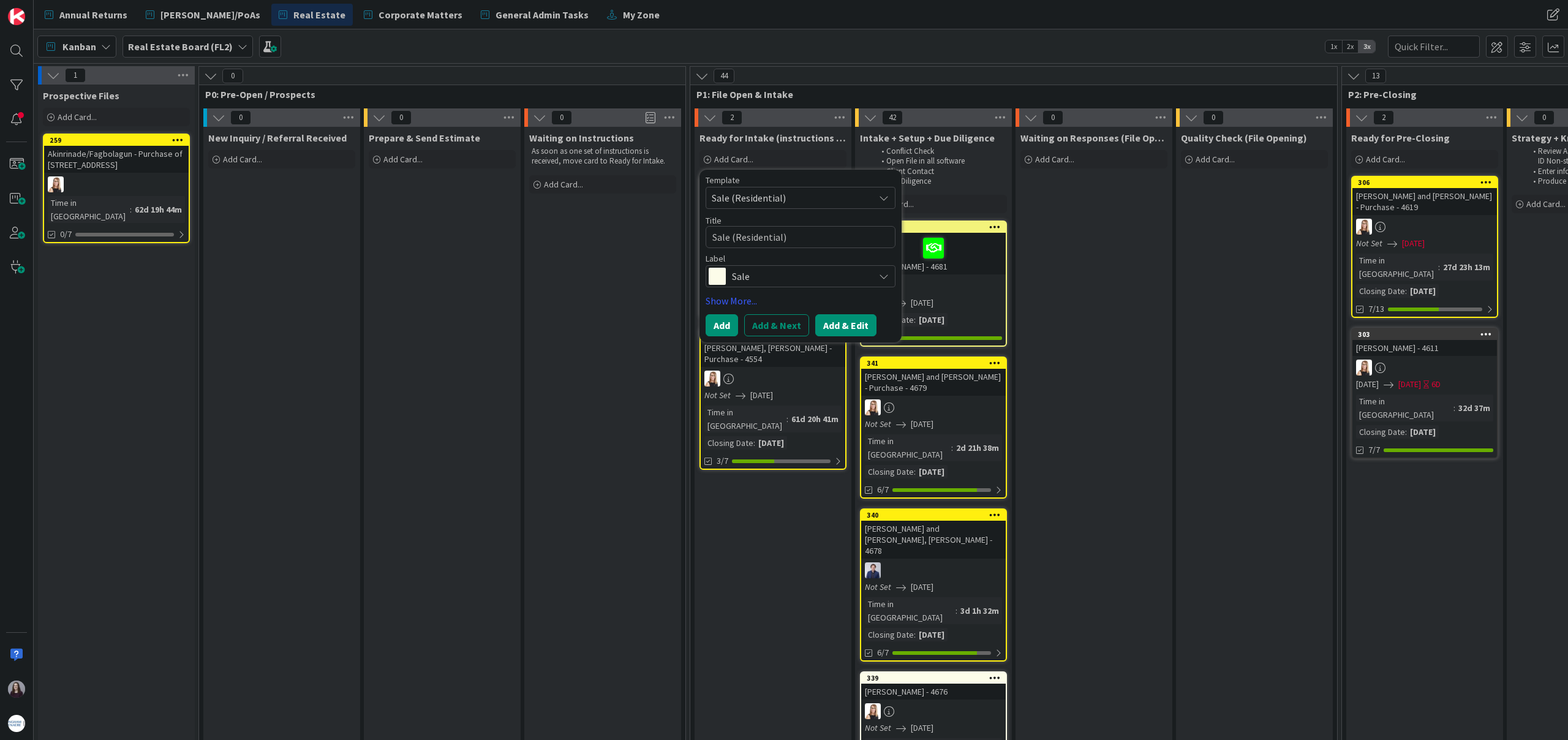
click at [842, 324] on button "Add & Edit" at bounding box center [845, 325] width 61 height 22
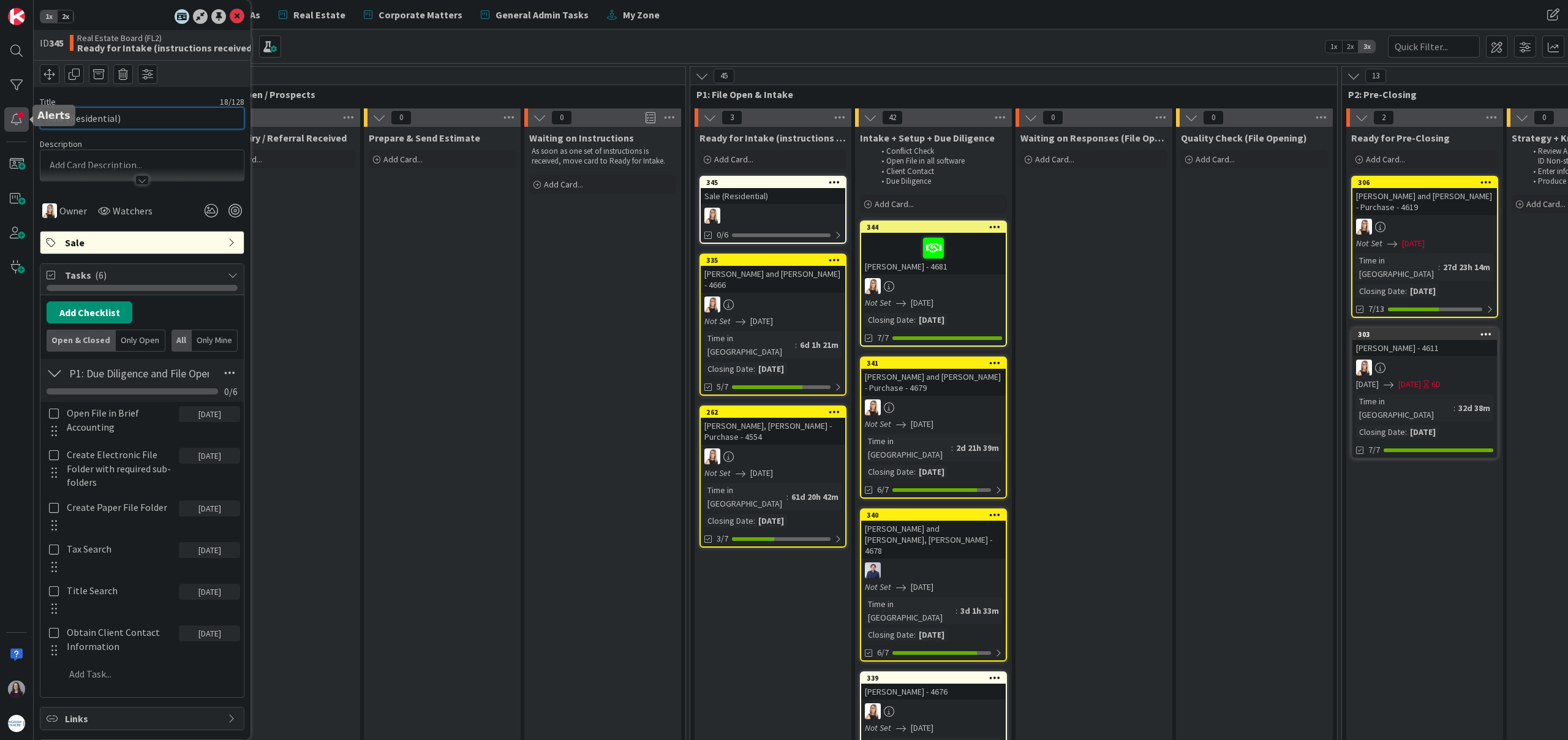
drag, startPoint x: 108, startPoint y: 118, endPoint x: 9, endPoint y: 111, distance: 99.2
click at [9, 111] on div "1x 2x ID 345 Real Estate Board (FL2) Ready for Intake (instructions received) T…" at bounding box center [17, 370] width 34 height 740
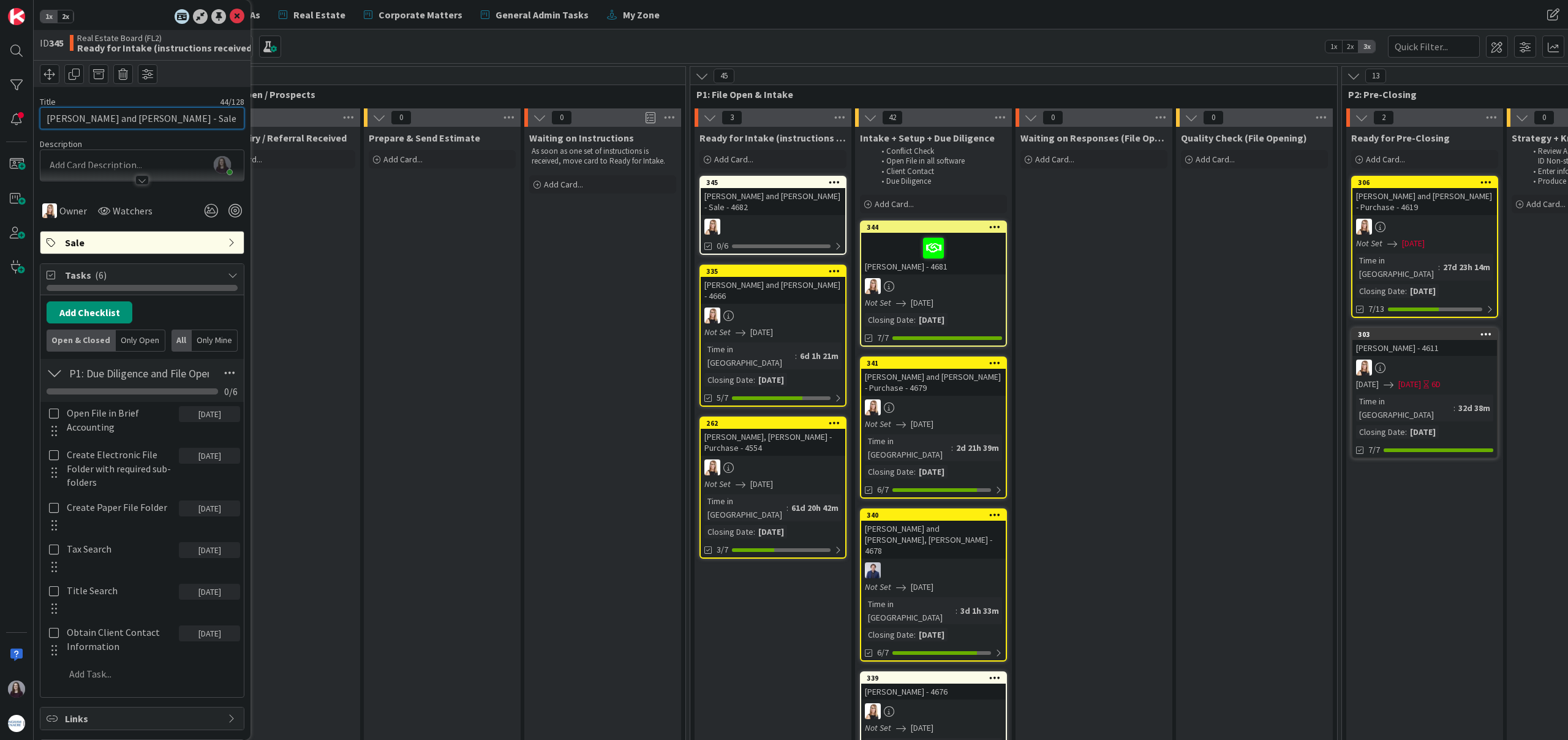
type input "[PERSON_NAME] and [PERSON_NAME] - Sale - 4682"
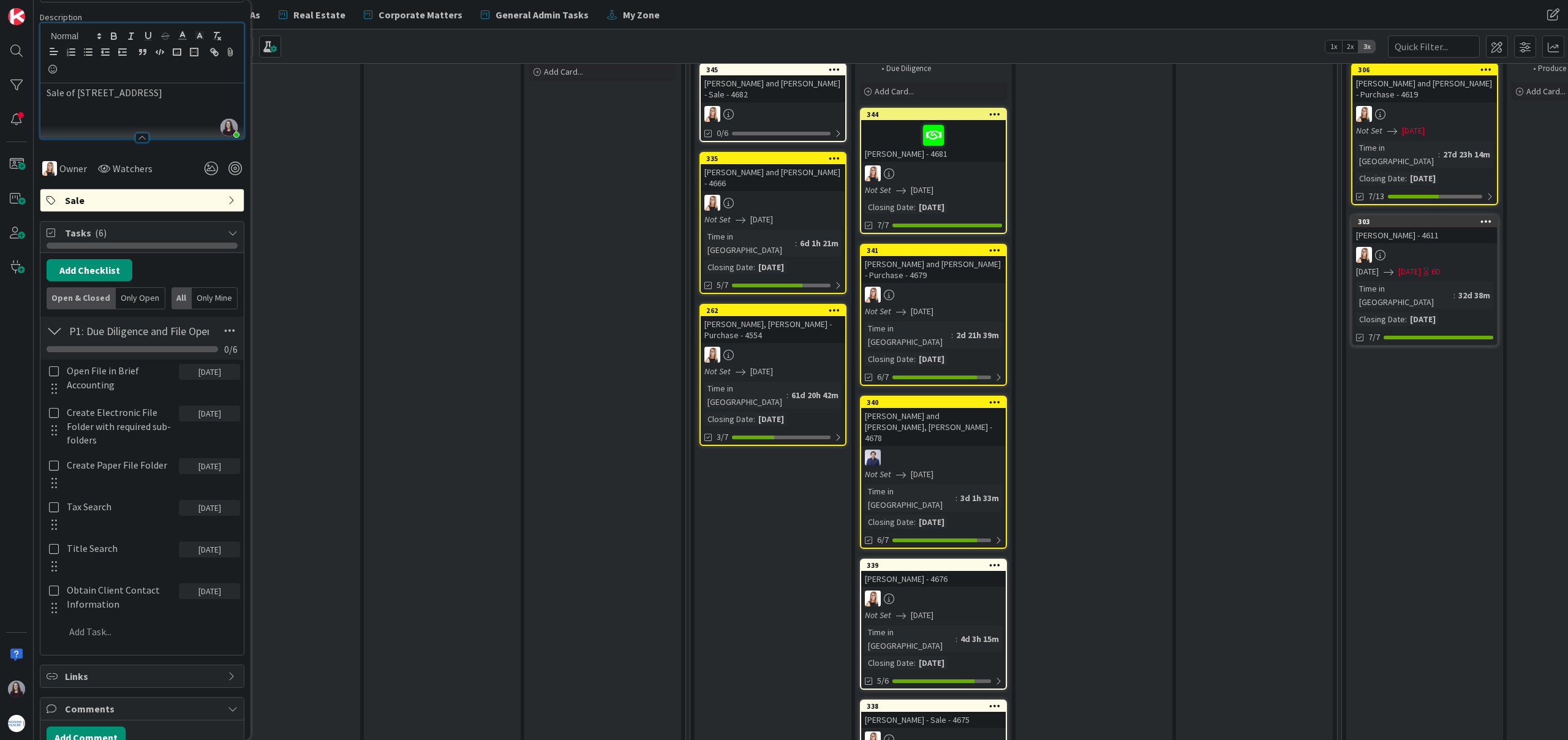
scroll to position [145, 0]
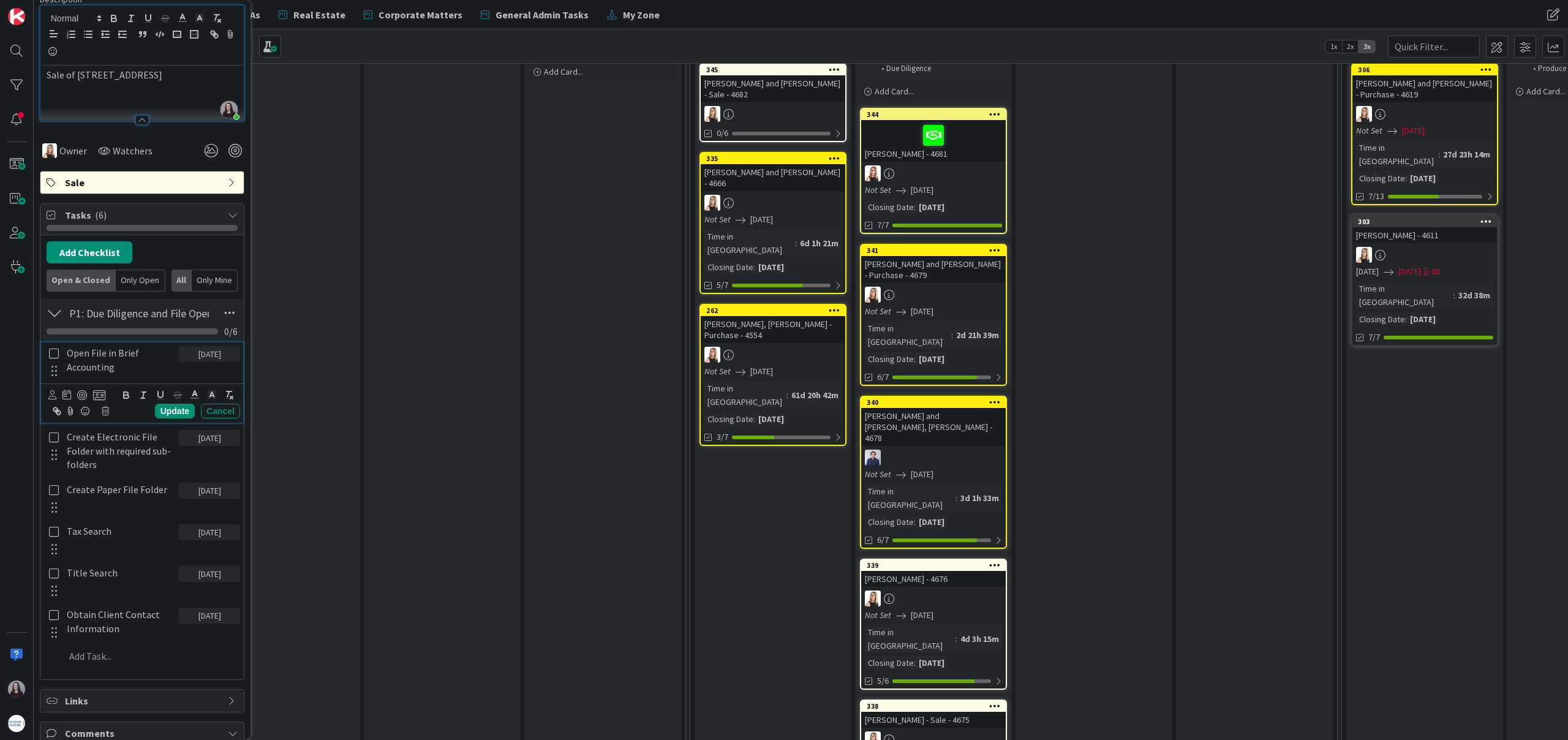
click at [58, 354] on icon at bounding box center [54, 353] width 14 height 11
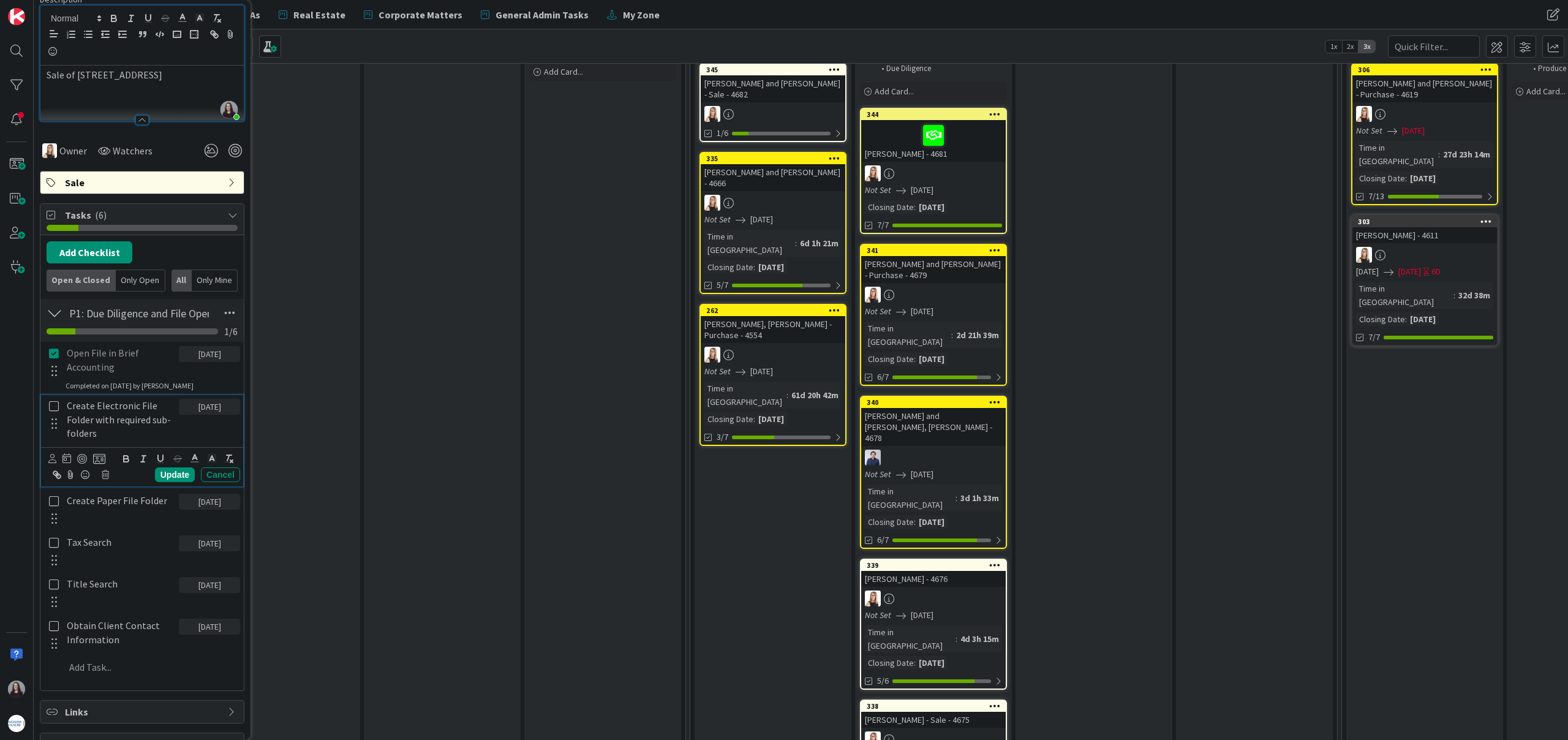
click at [55, 411] on icon at bounding box center [54, 406] width 14 height 11
click at [52, 472] on icon at bounding box center [54, 470] width 14 height 11
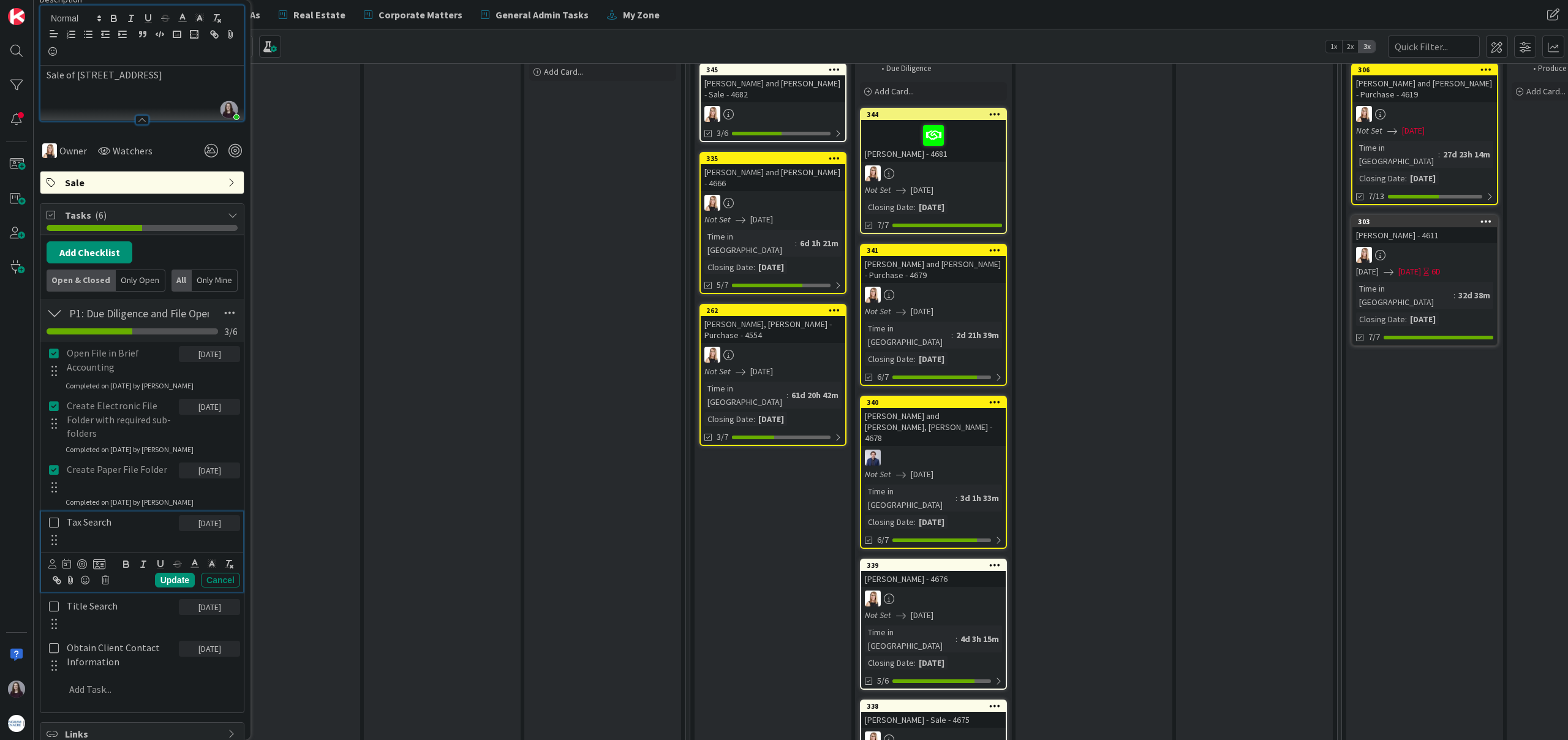
click at [51, 525] on icon at bounding box center [54, 522] width 14 height 11
click at [52, 578] on icon at bounding box center [54, 575] width 14 height 11
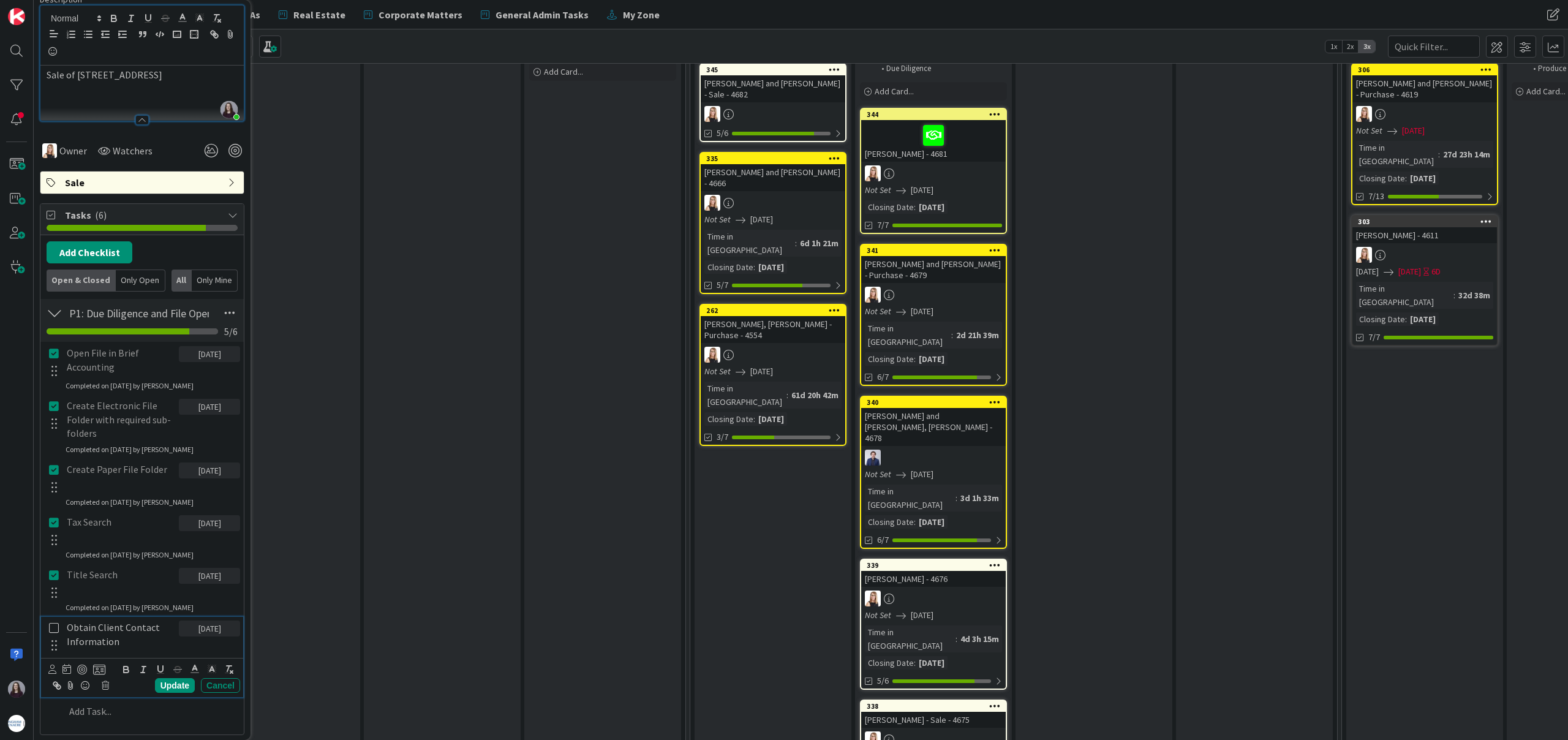
click at [54, 632] on icon at bounding box center [54, 628] width 14 height 11
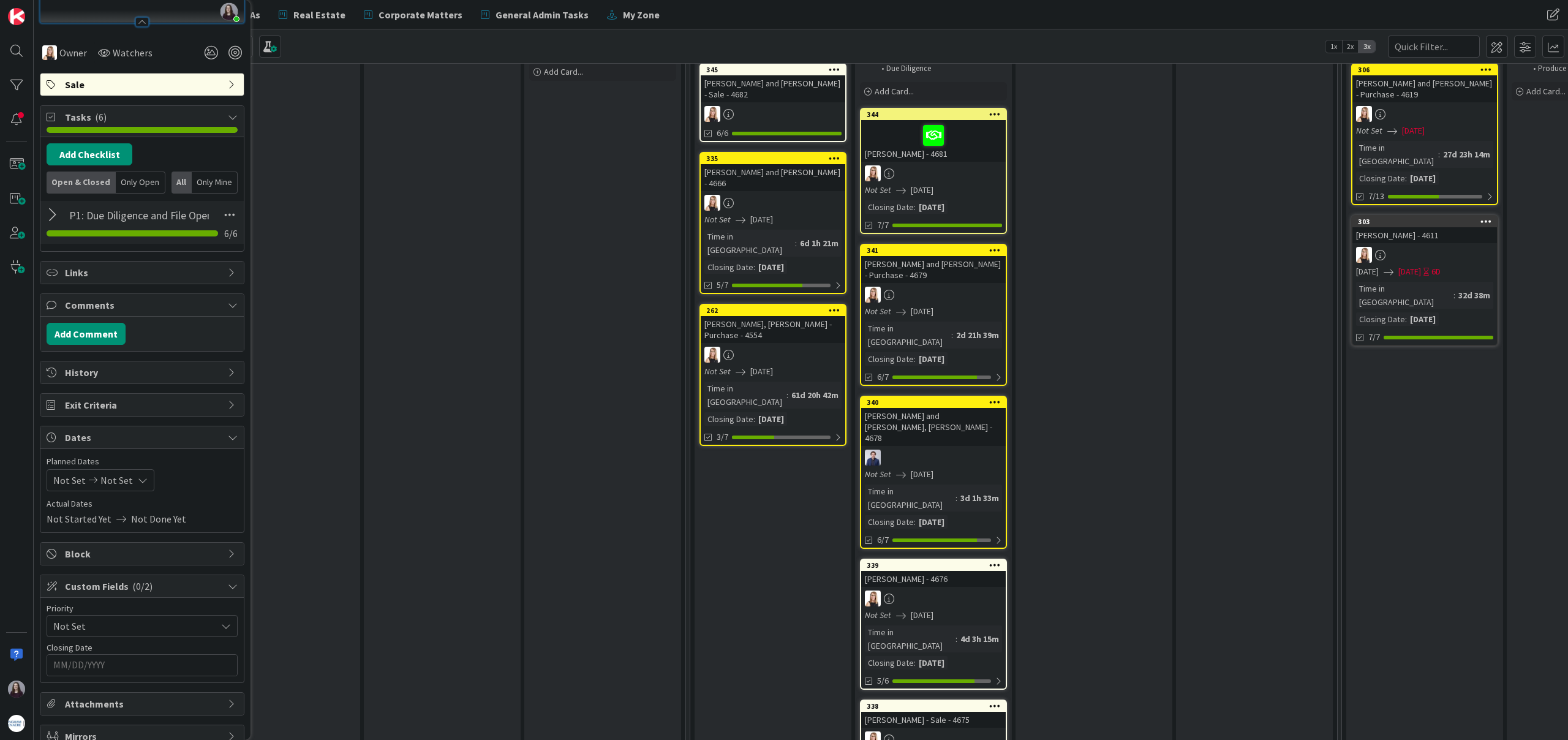
scroll to position [293, 0]
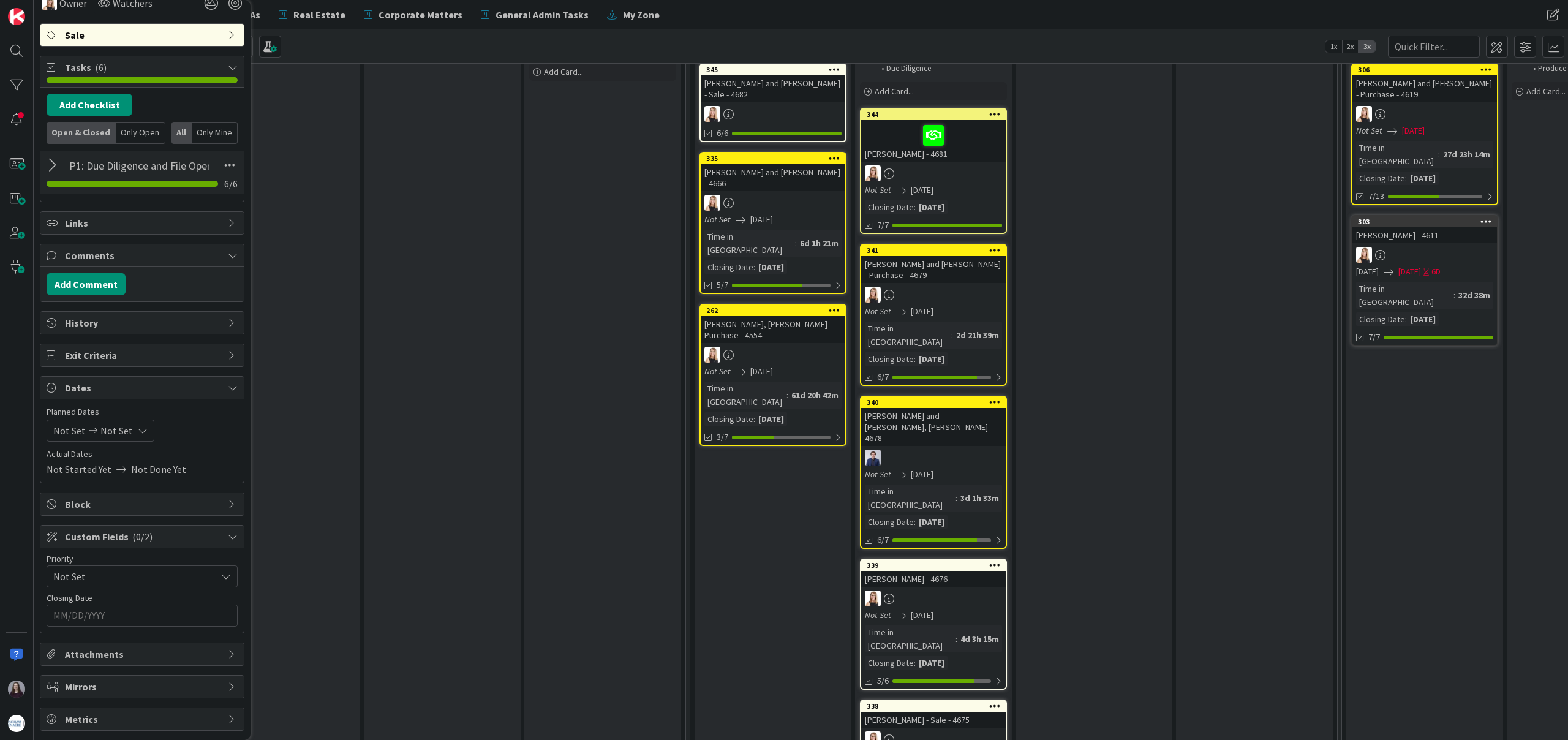
click at [138, 434] on icon at bounding box center [142, 430] width 10 height 10
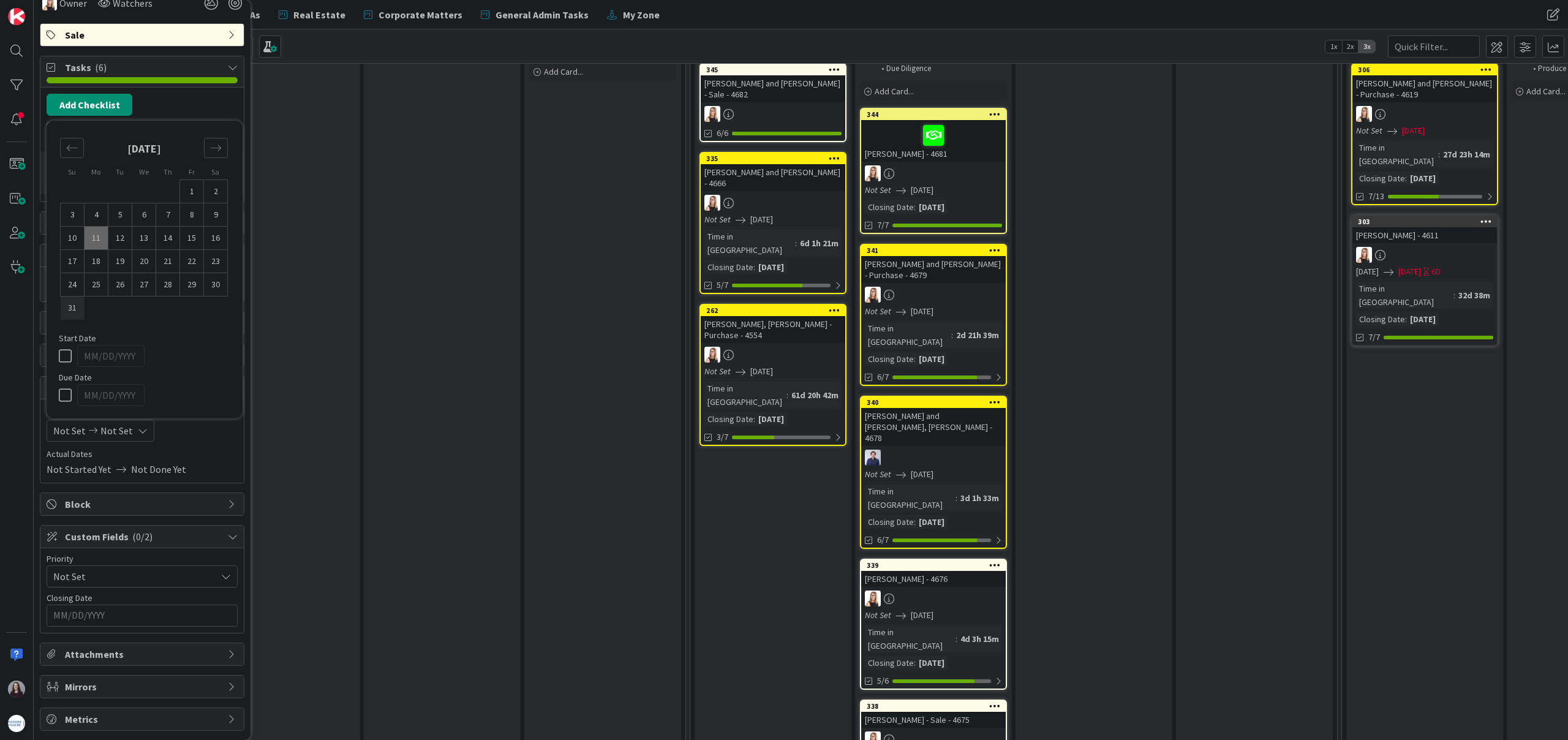
click at [73, 308] on td "31" at bounding box center [72, 308] width 24 height 23
type input "[DATE]"
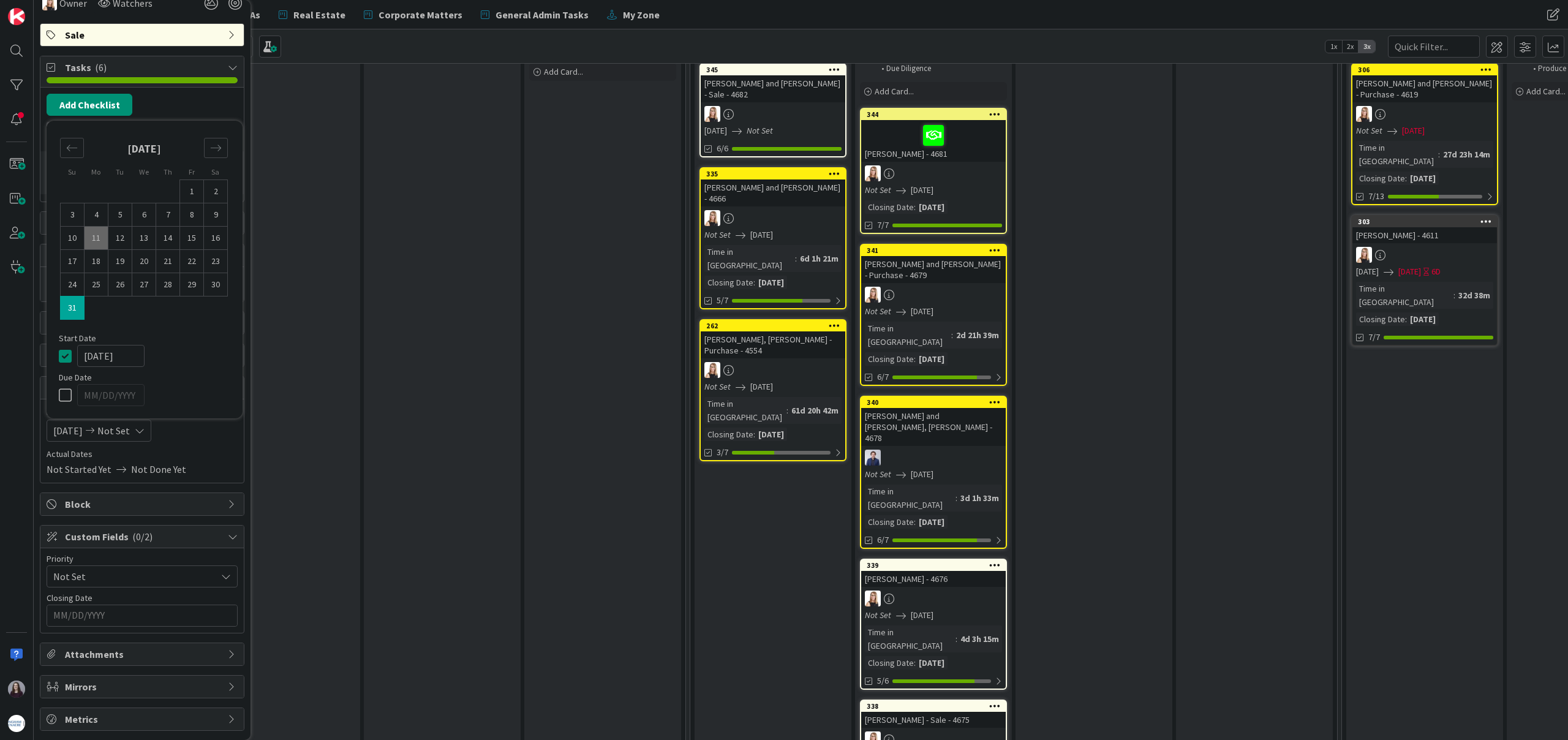
click at [64, 358] on icon at bounding box center [68, 356] width 19 height 15
click at [74, 310] on td "31" at bounding box center [72, 308] width 24 height 23
type input "[DATE]"
click at [172, 610] on input "MM/DD/YYYY" at bounding box center [142, 615] width 178 height 20
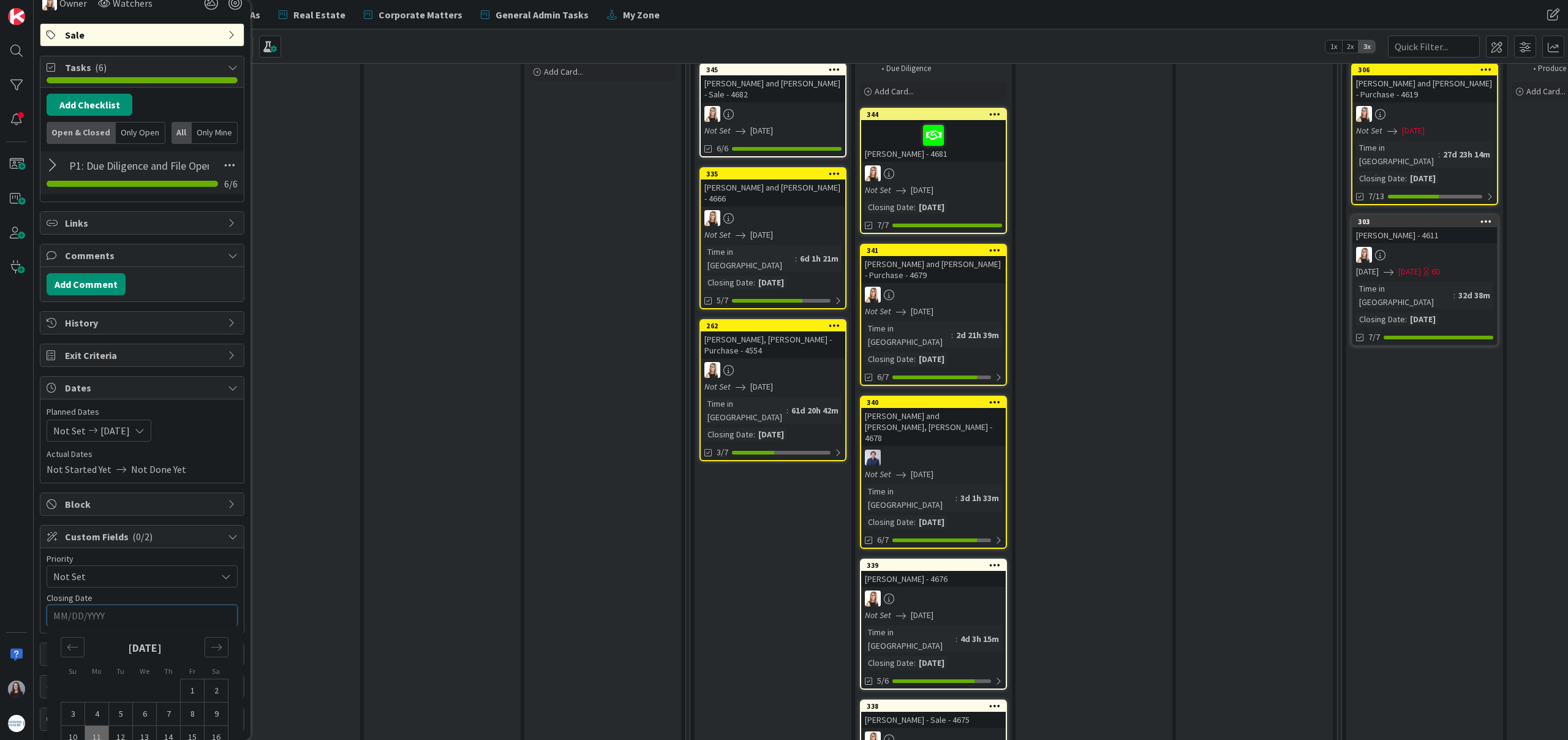
scroll to position [385, 0]
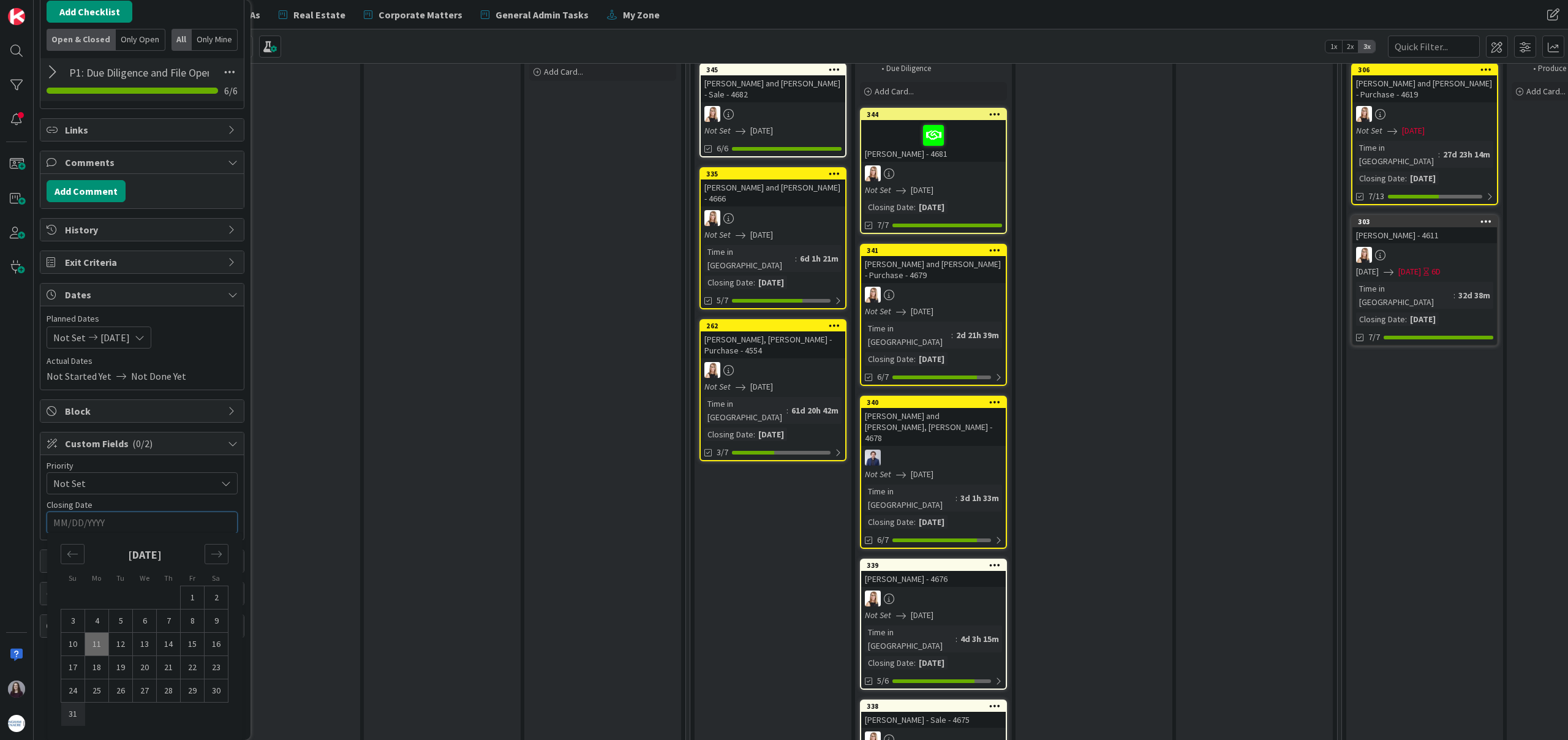
click at [75, 712] on td "31" at bounding box center [73, 714] width 24 height 23
type input "[DATE]"
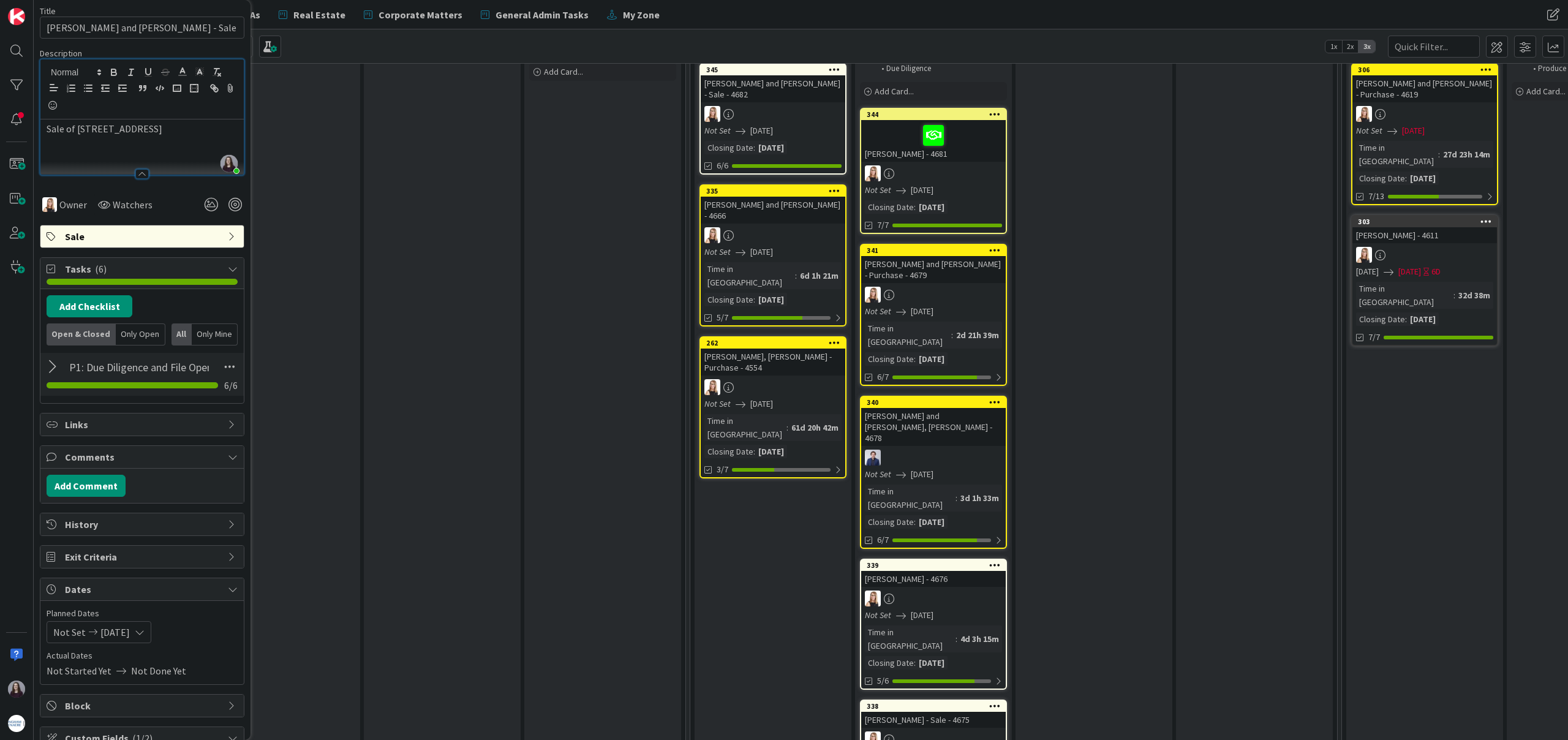
scroll to position [0, 0]
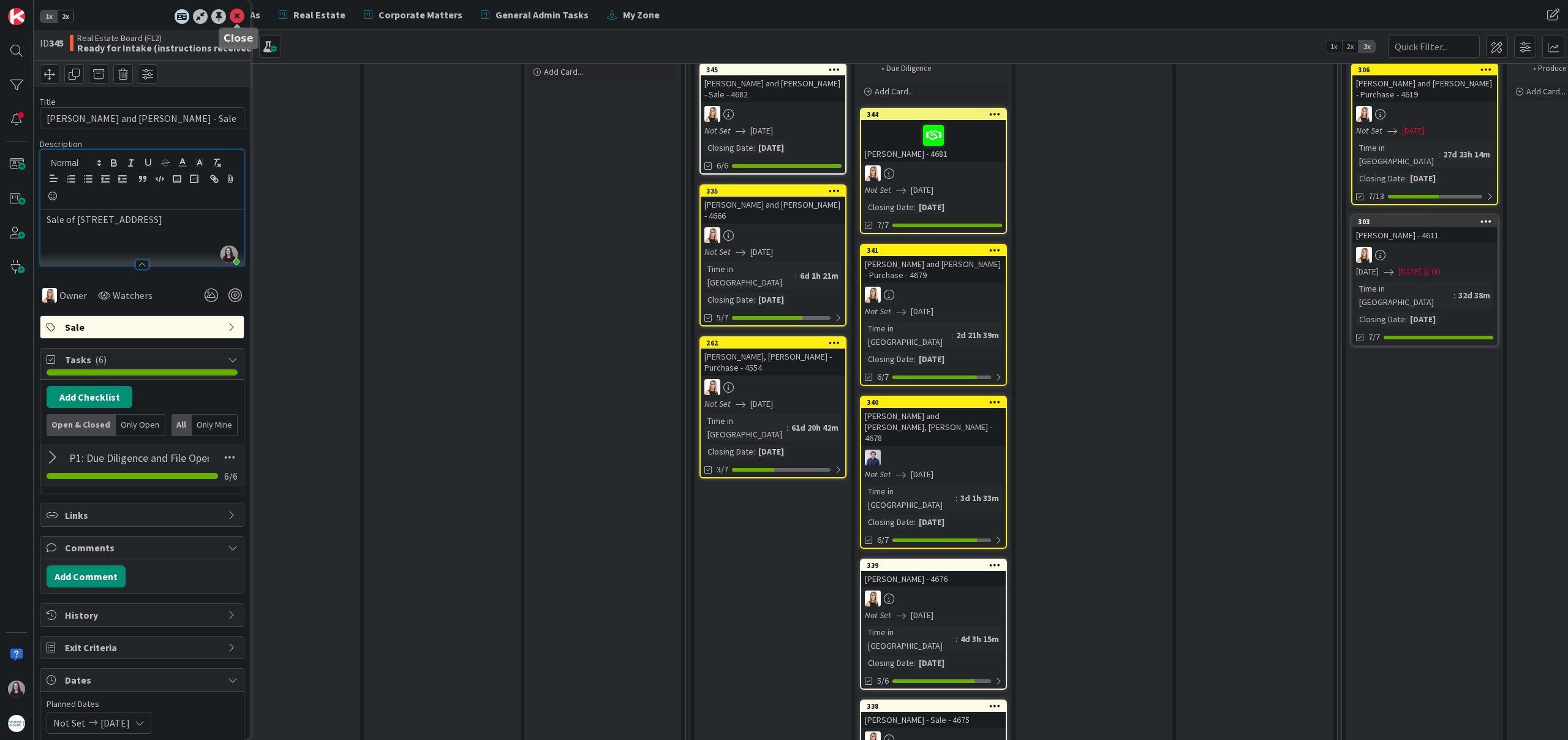
click at [232, 13] on icon at bounding box center [236, 16] width 15 height 15
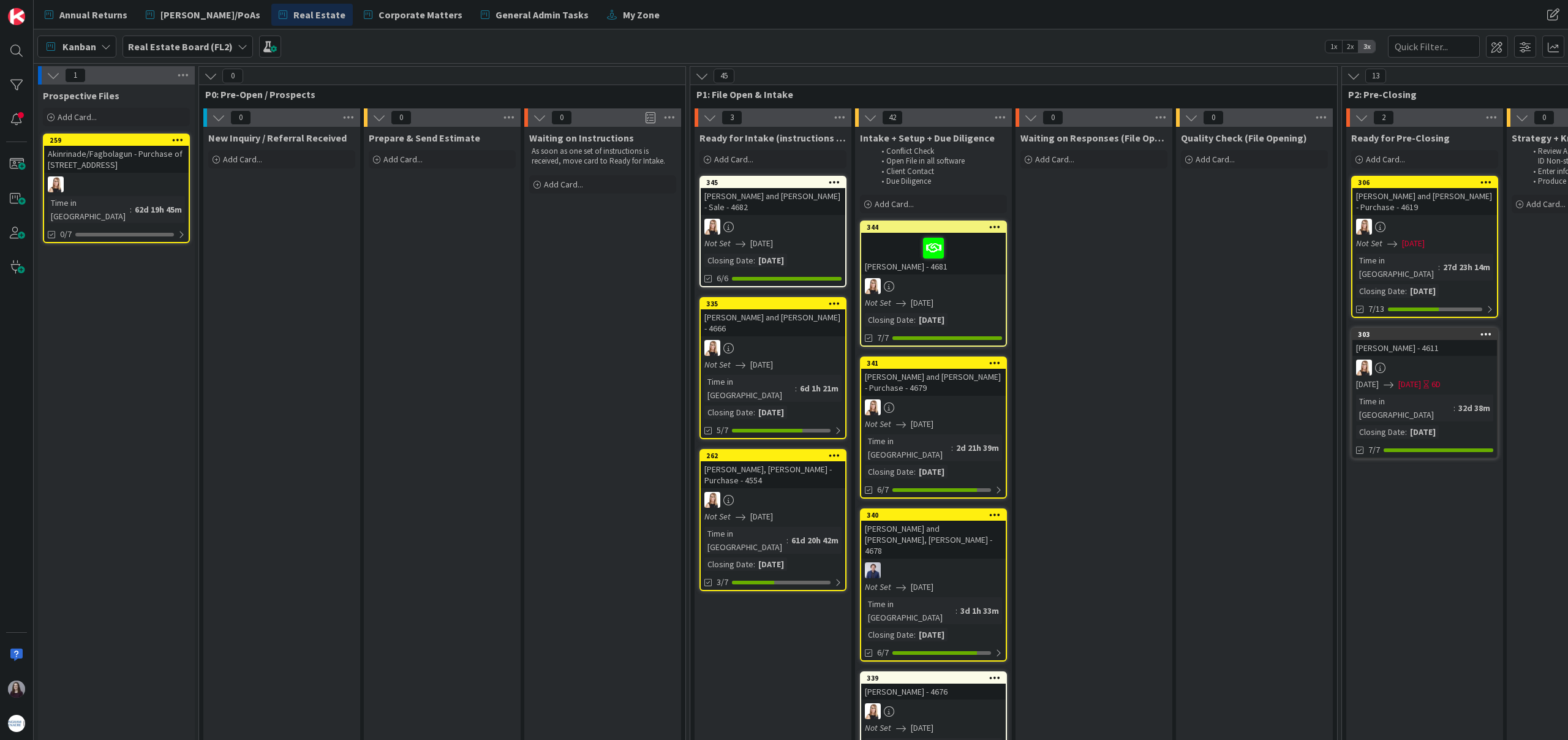
click at [810, 211] on div "[PERSON_NAME] and [PERSON_NAME] - Sale - 4682" at bounding box center [772, 202] width 145 height 27
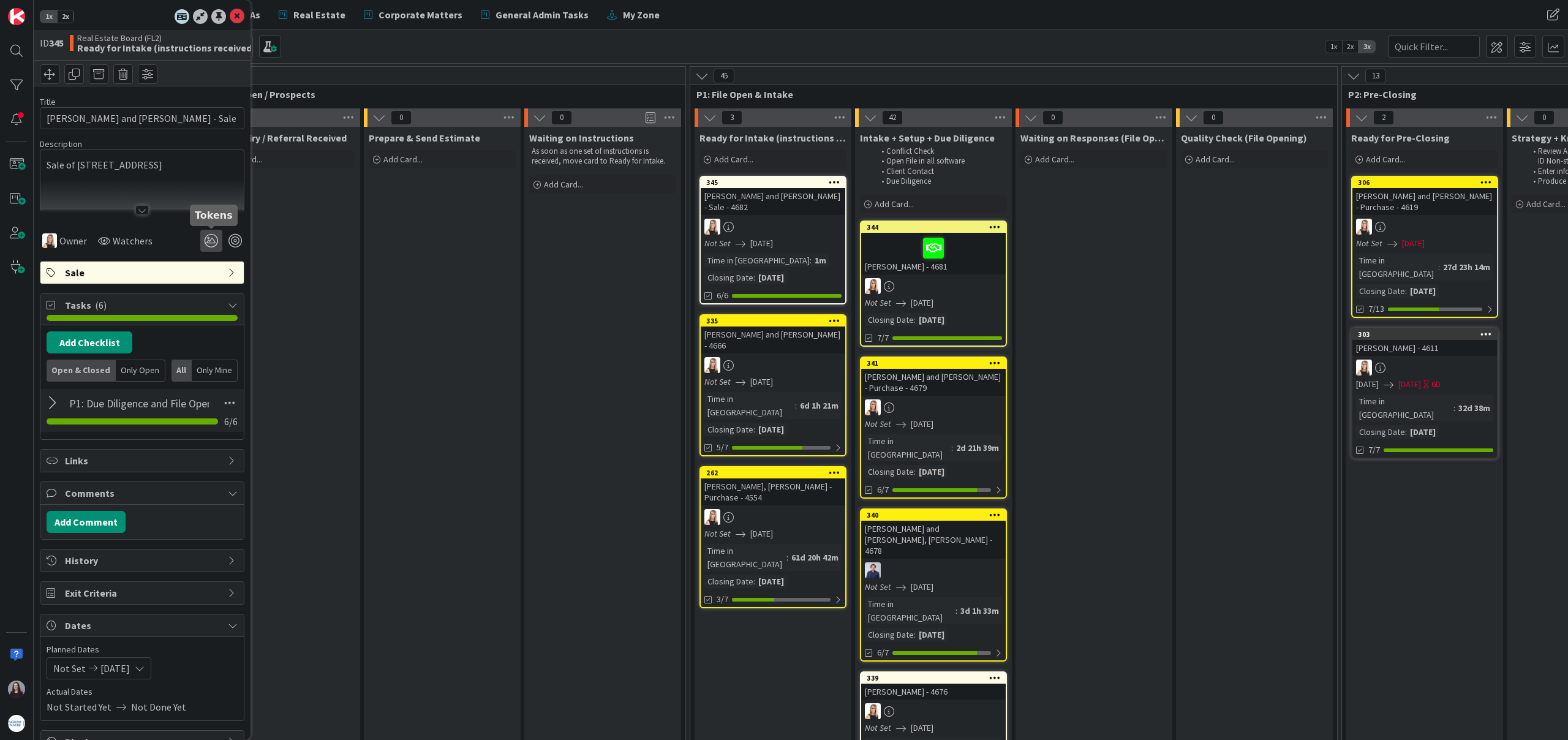
click at [210, 244] on icon at bounding box center [211, 240] width 22 height 22
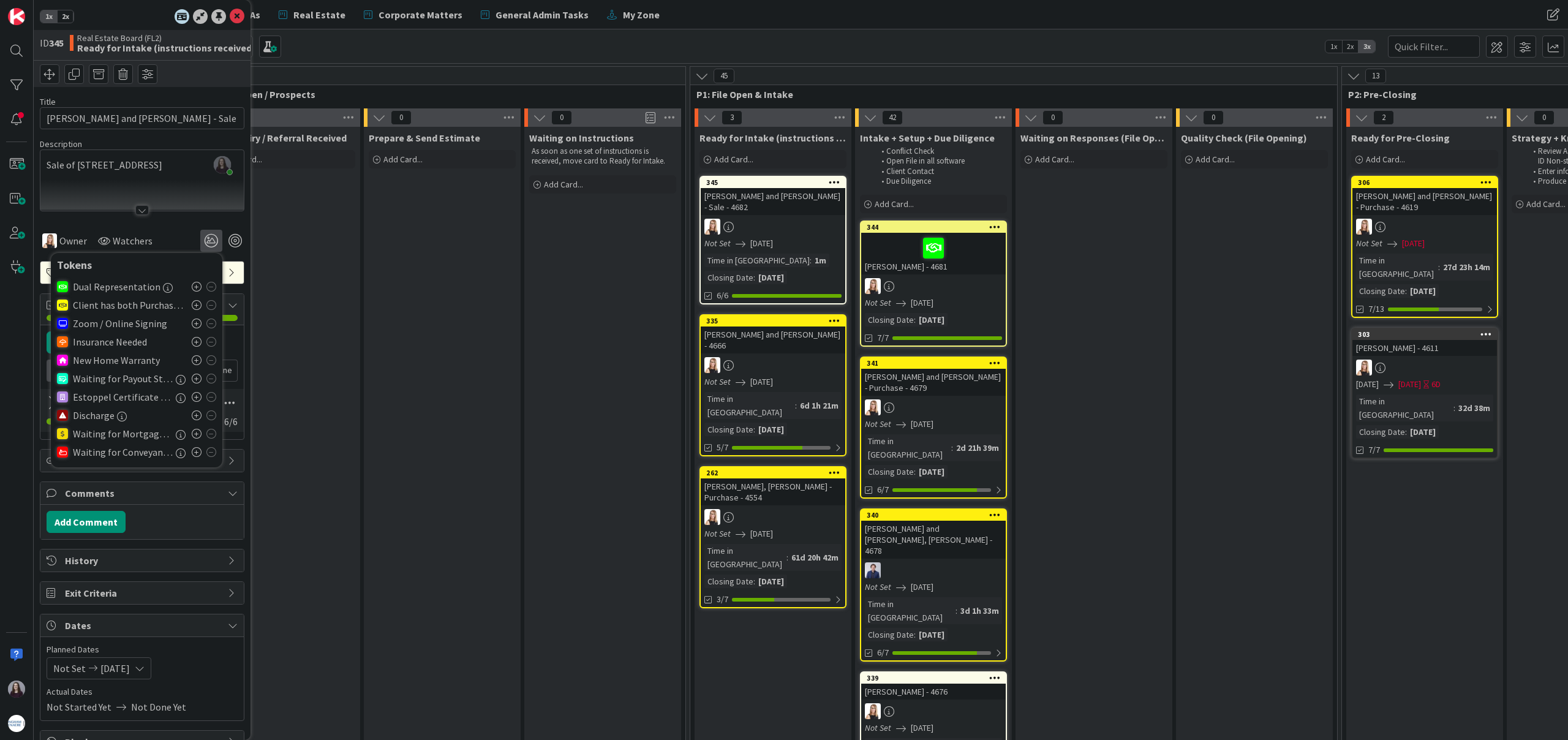
click at [198, 287] on icon at bounding box center [196, 286] width 10 height 10
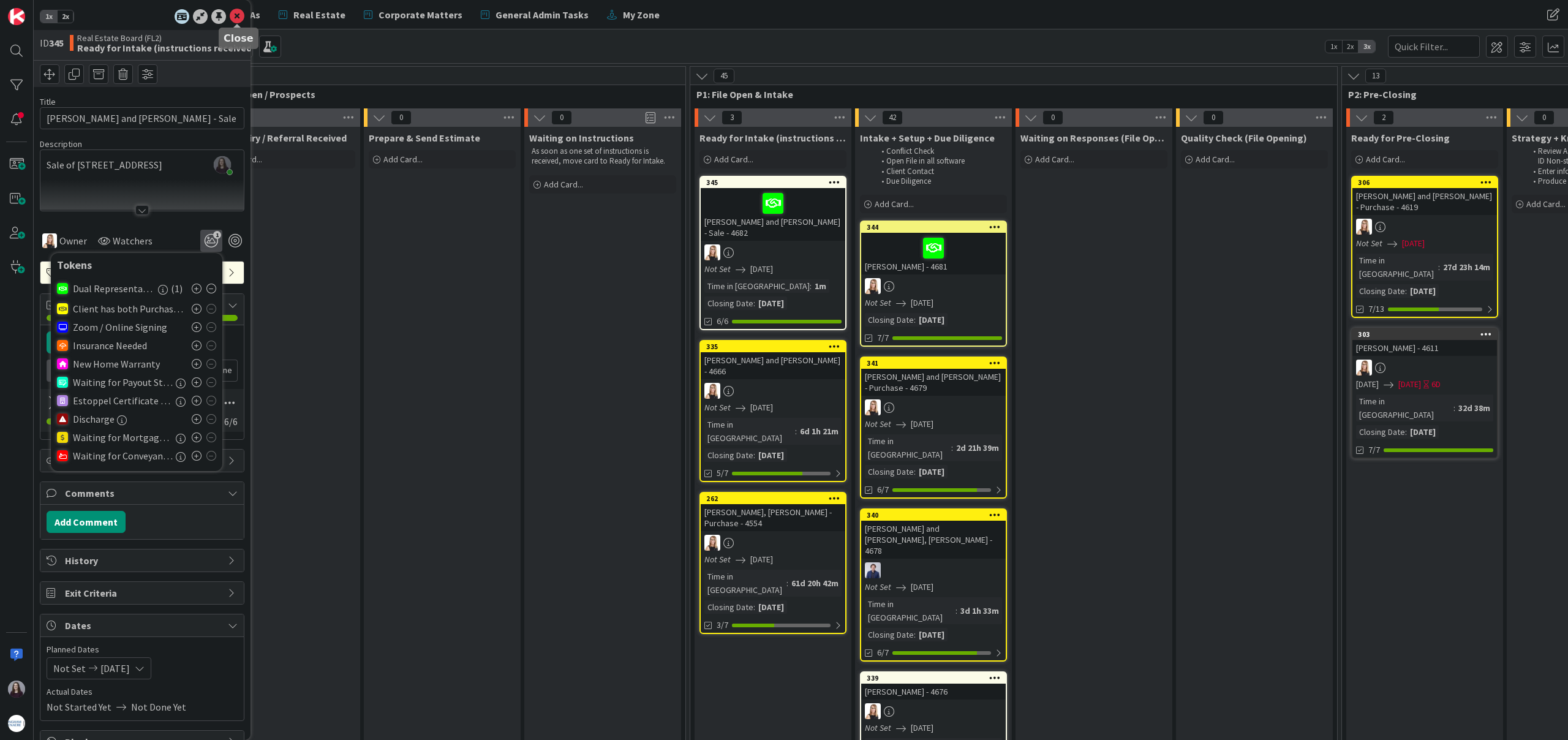
click at [234, 17] on icon at bounding box center [236, 16] width 15 height 15
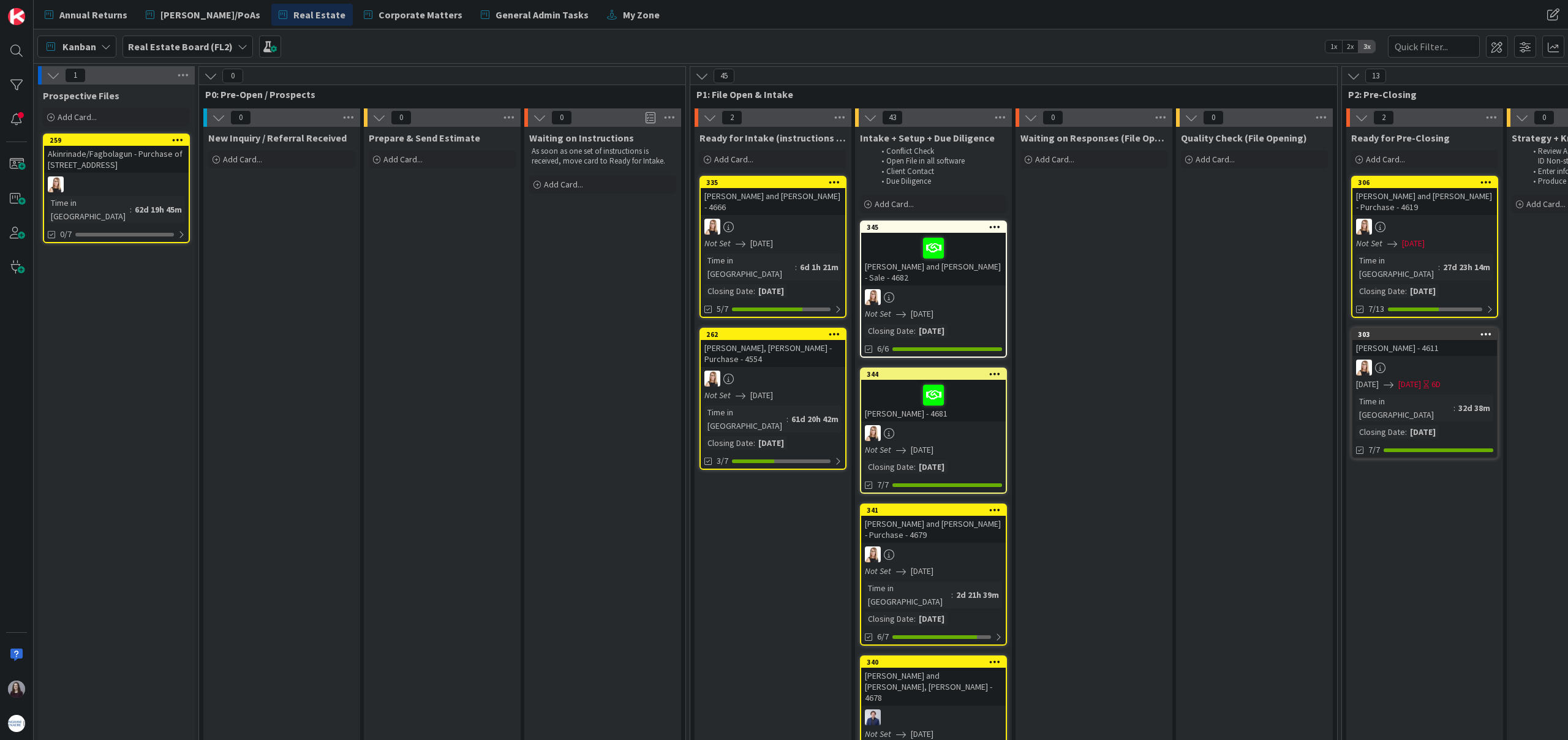
drag, startPoint x: 743, startPoint y: 181, endPoint x: 515, endPoint y: 736, distance: 600.0
